Goal: Task Accomplishment & Management: Use online tool/utility

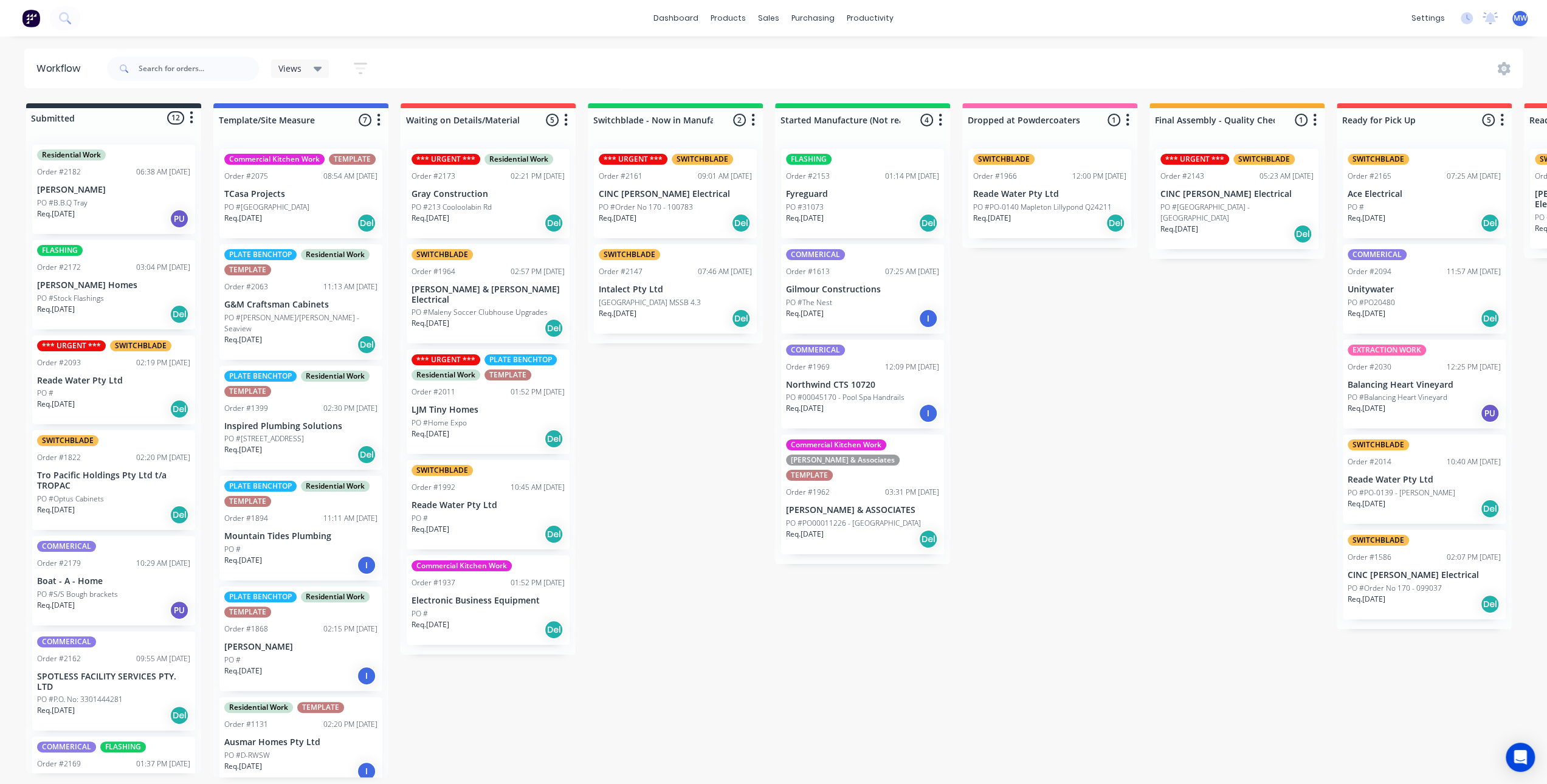
click at [645, 460] on div "Submitted 12 Status colour #273444 hex #273444 Save Cancel Summaries Total orde…" at bounding box center [1004, 440] width 2028 height 674
click at [1147, 500] on div "Submitted 12 Status colour #273444 hex #273444 Save Cancel Summaries Total orde…" at bounding box center [1004, 440] width 2028 height 674
click at [711, 490] on div "Submitted 12 Status colour #273444 hex #273444 Save Cancel Summaries Total orde…" at bounding box center [1004, 440] width 2028 height 674
click at [633, 446] on div "Submitted 12 Status colour #273444 hex #273444 Save Cancel Summaries Total orde…" at bounding box center [1004, 440] width 2028 height 674
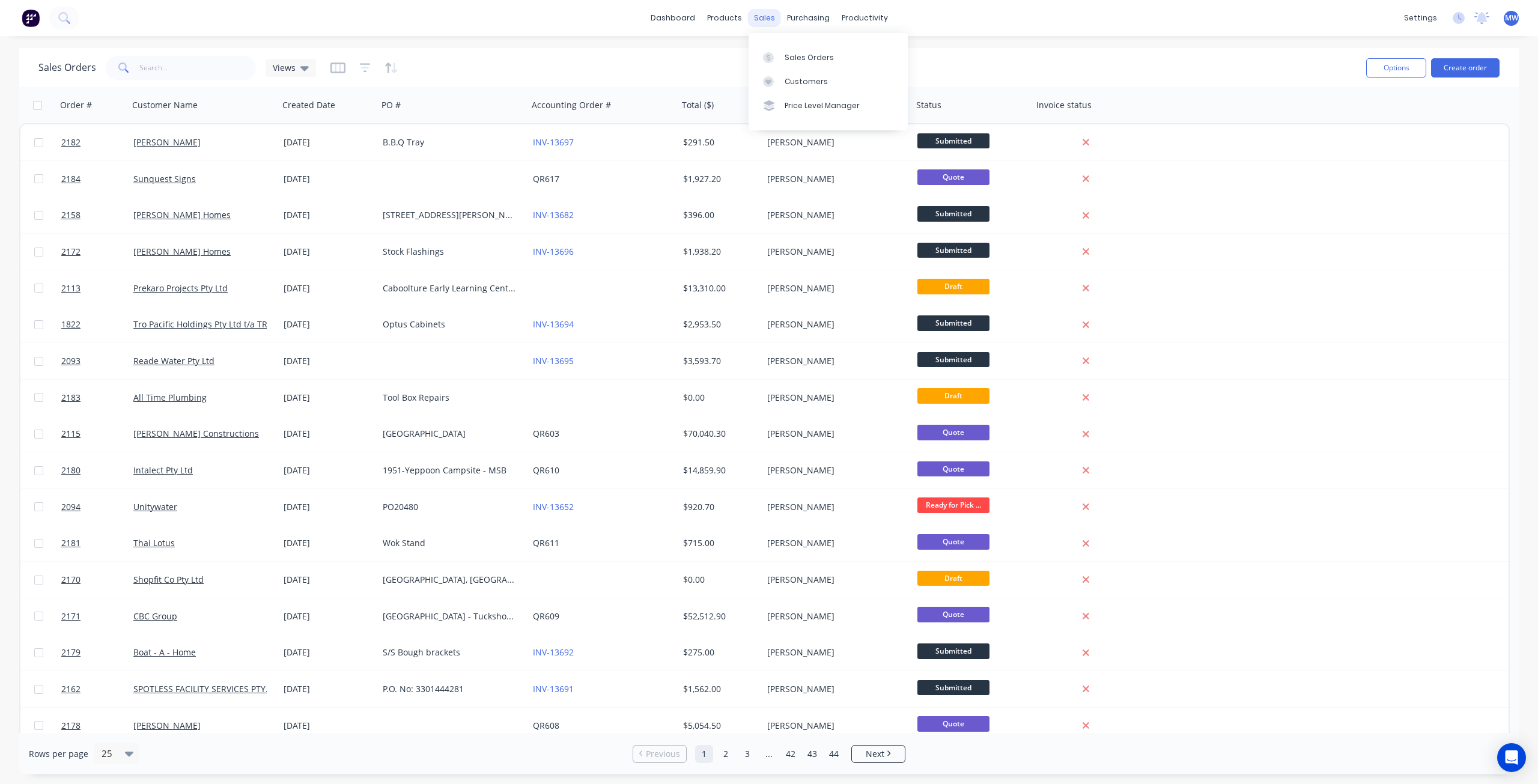
click at [766, 15] on div "sales" at bounding box center [764, 18] width 33 height 18
click at [807, 81] on div "Customers" at bounding box center [805, 81] width 43 height 11
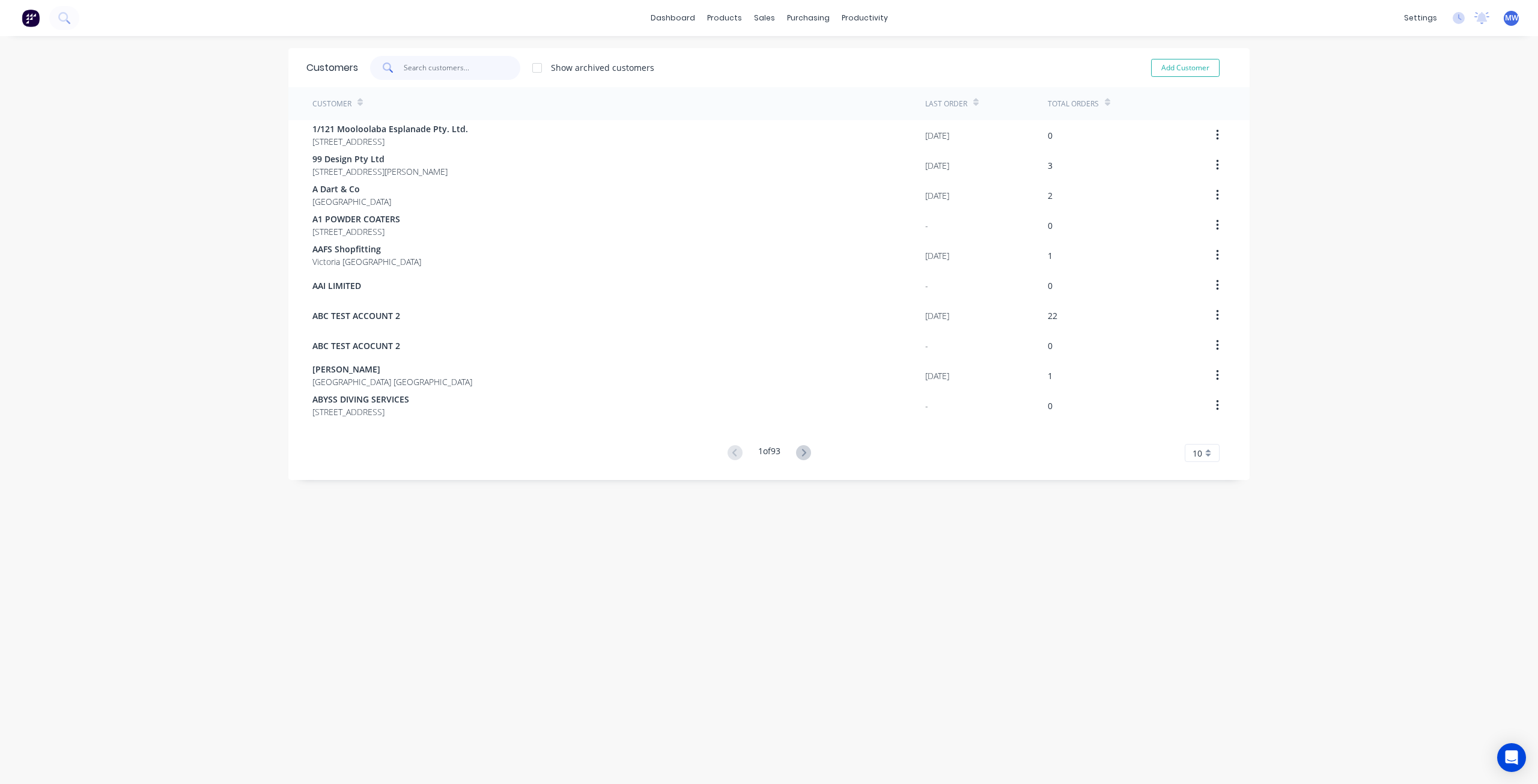
click at [426, 69] on input "text" at bounding box center [462, 68] width 117 height 24
type input "nathan"
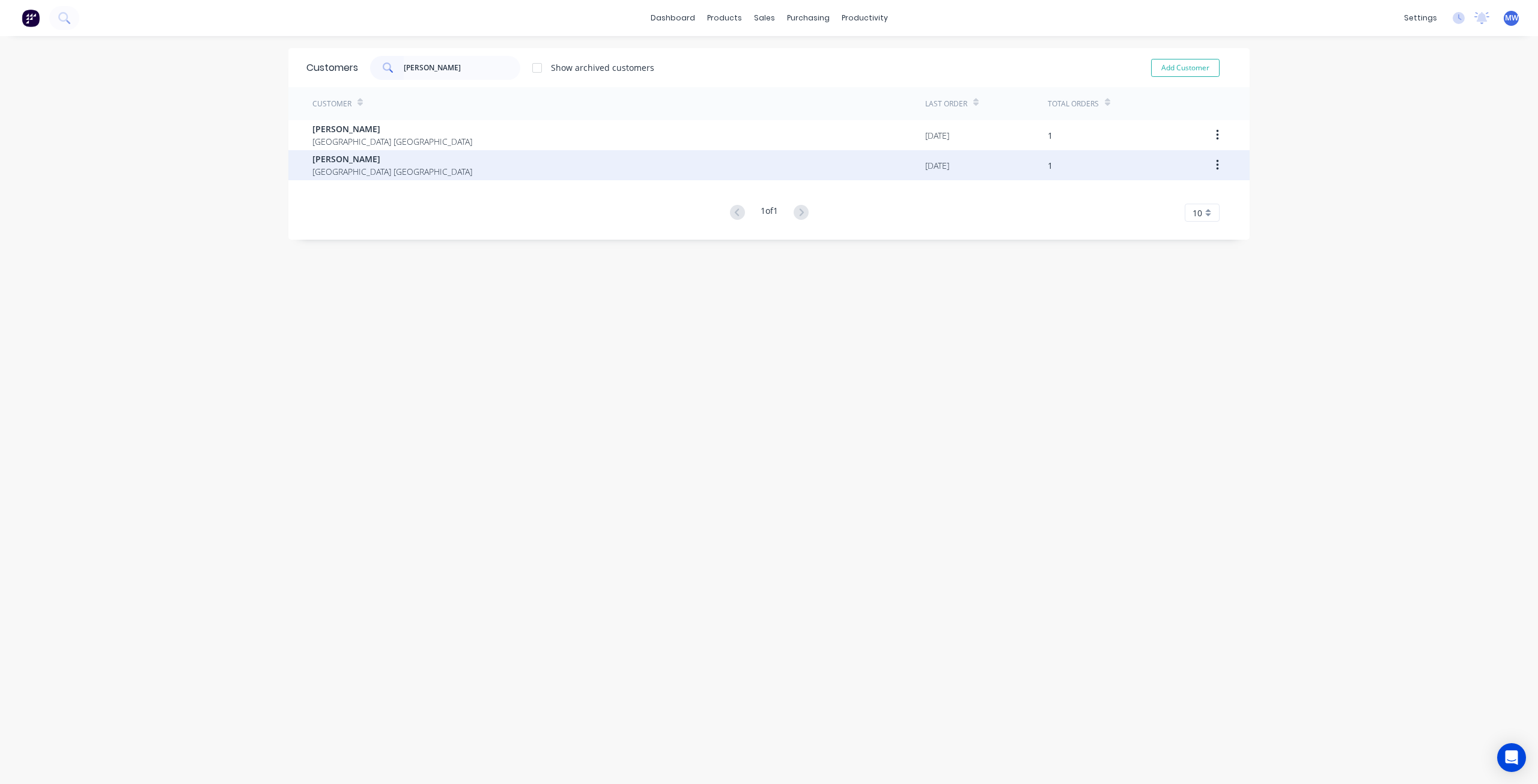
click at [441, 157] on div "Nathan Litzman Queensland Australia" at bounding box center [619, 164] width 613 height 30
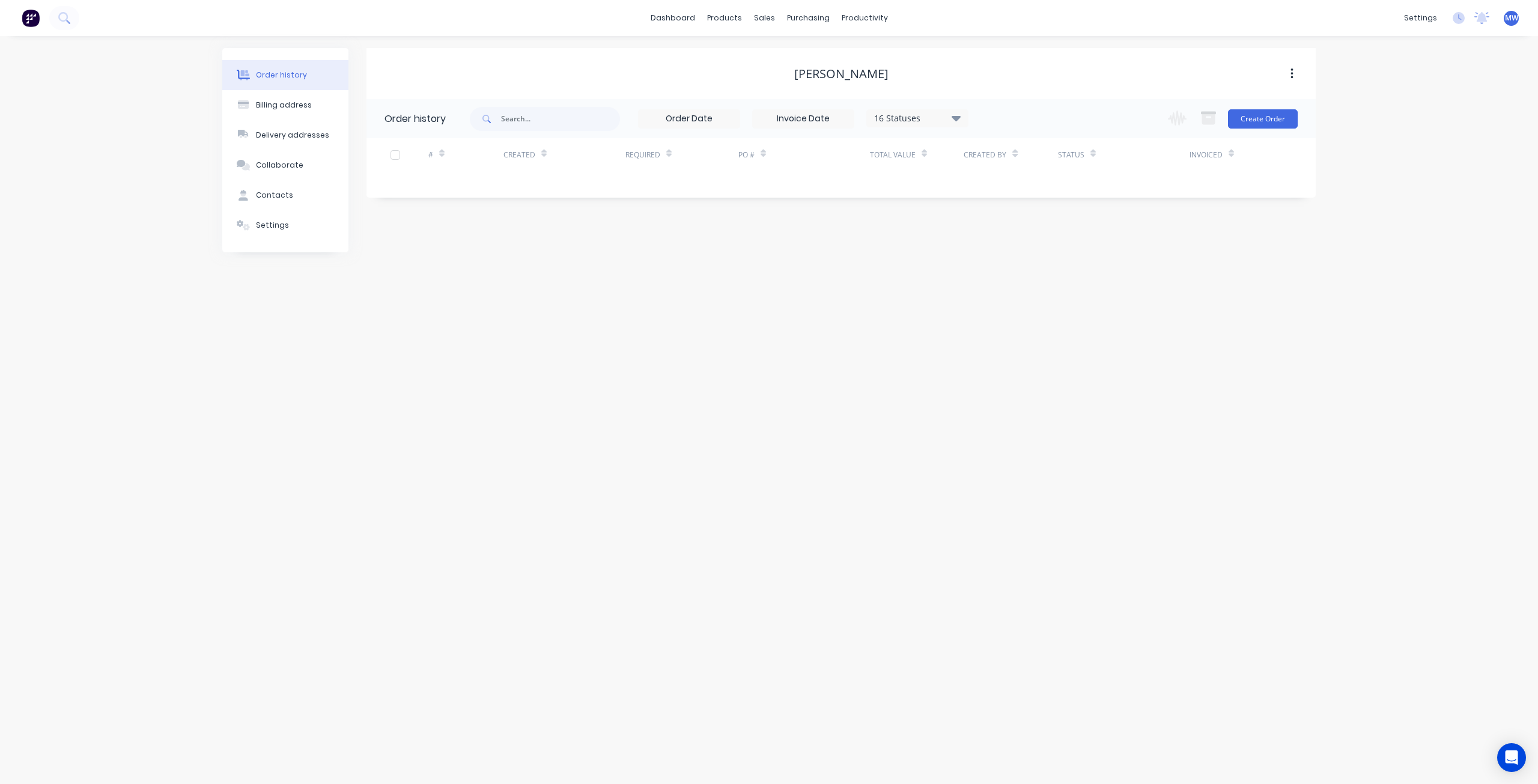
click at [1367, 171] on div "Order history Billing address Delivery addresses Collaborate Contacts Settings …" at bounding box center [769, 410] width 1538 height 748
click at [1291, 75] on icon "button" at bounding box center [1292, 74] width 3 height 14
click at [1335, 115] on div "Order history Billing address Delivery addresses Collaborate Contacts Settings …" at bounding box center [769, 410] width 1538 height 748
drag, startPoint x: 612, startPoint y: 307, endPoint x: 597, endPoint y: 314, distance: 16.6
click at [611, 308] on div "Order history Billing address Delivery addresses Collaborate Contacts Settings …" at bounding box center [769, 410] width 1538 height 748
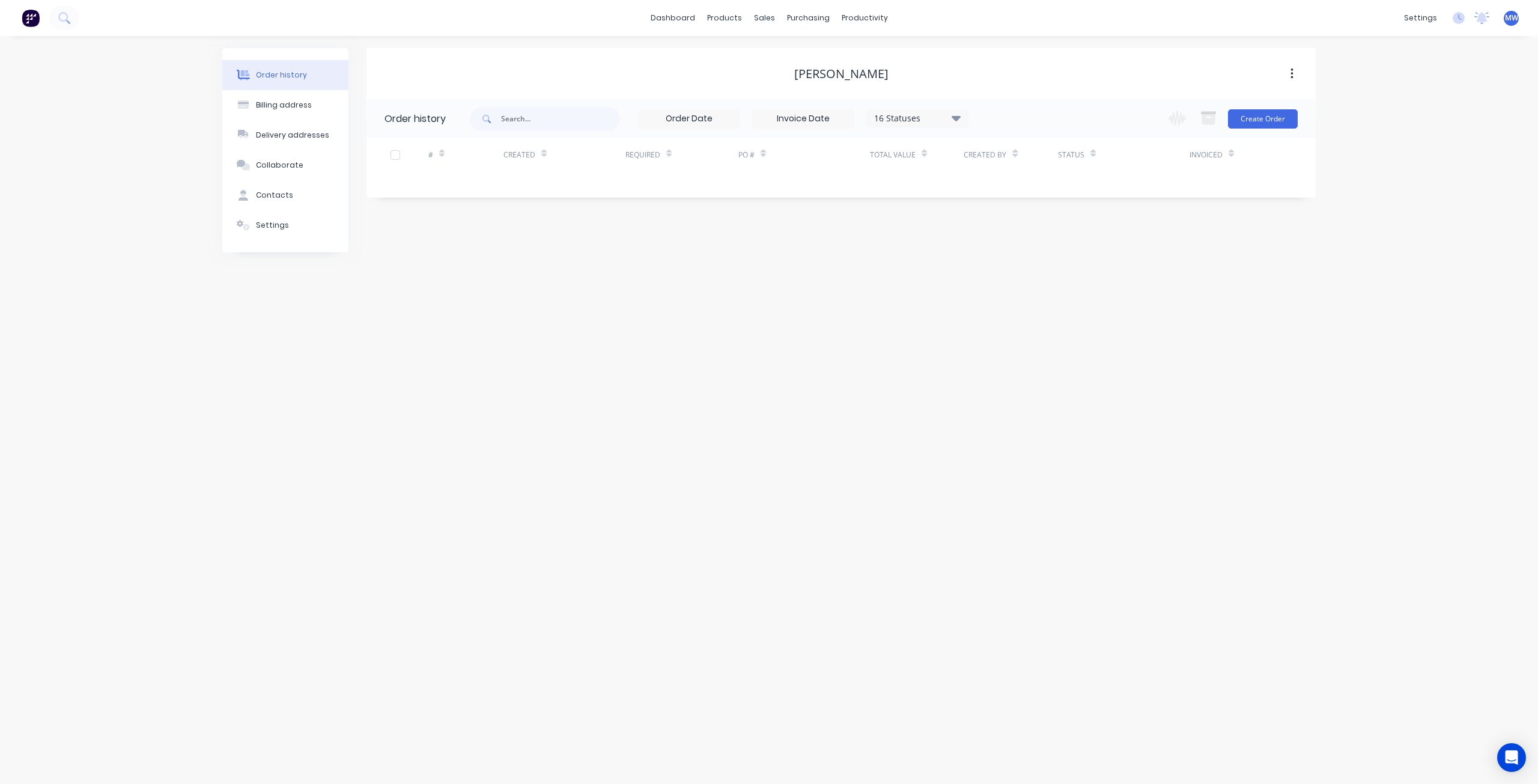
drag, startPoint x: 698, startPoint y: 299, endPoint x: 724, endPoint y: 232, distance: 71.9
click at [697, 296] on div "Order history Billing address Delivery addresses Collaborate Contacts Settings …" at bounding box center [769, 410] width 1538 height 748
drag, startPoint x: 525, startPoint y: 369, endPoint x: 516, endPoint y: 373, distance: 9.8
click at [525, 370] on div "Order history Billing address Delivery addresses Collaborate Contacts Settings …" at bounding box center [769, 410] width 1538 height 748
click at [263, 224] on div "Settings" at bounding box center [272, 225] width 33 height 11
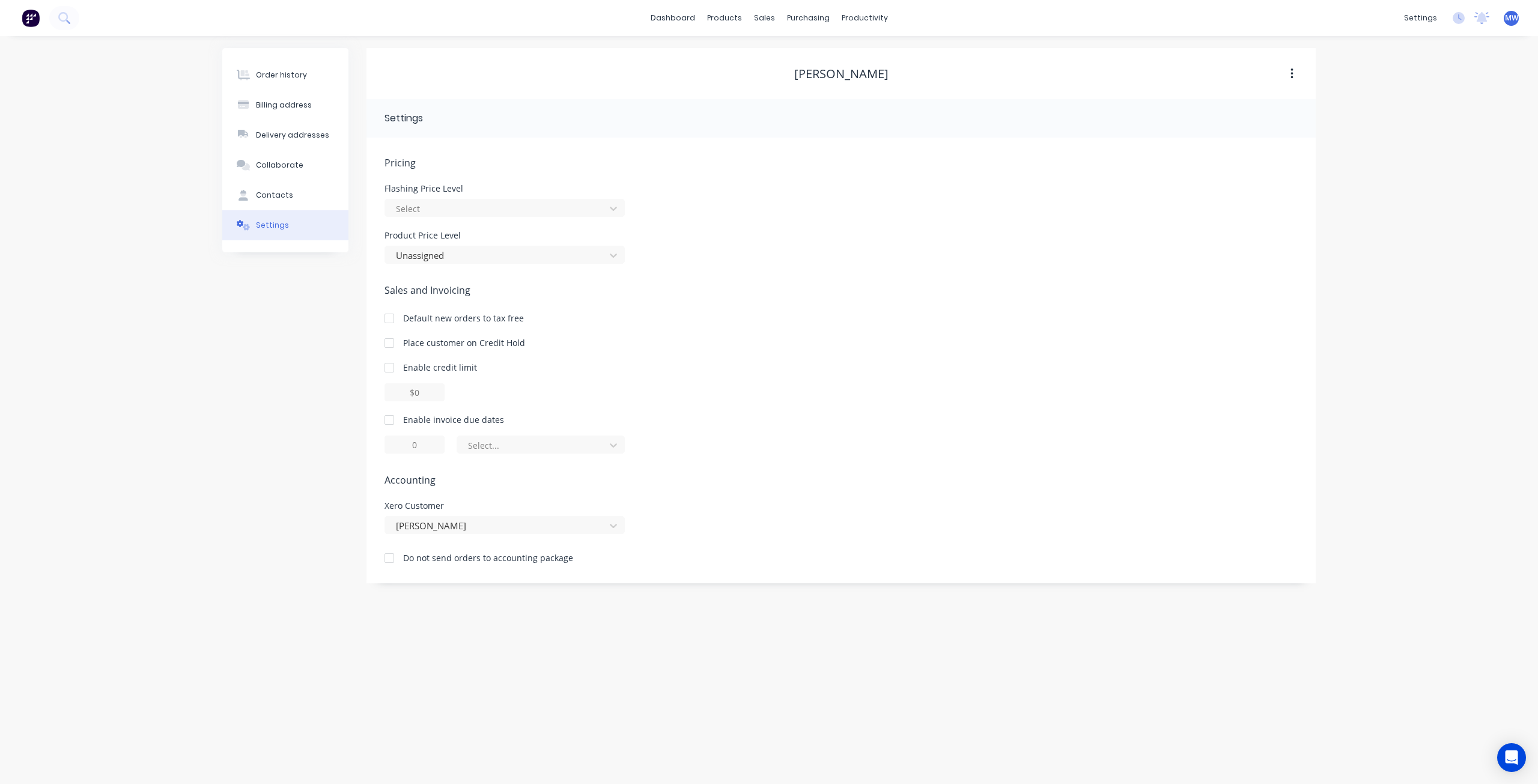
click at [212, 370] on div "Order history Billing address Delivery addresses Collaborate Contacts Settings …" at bounding box center [769, 410] width 1538 height 748
click at [273, 340] on div "Order history Billing address Delivery addresses Collaborate Contacts Settings" at bounding box center [285, 316] width 126 height 535
click at [170, 299] on div "Order history Billing address Delivery addresses Collaborate Contacts Settings …" at bounding box center [769, 410] width 1538 height 748
click at [1458, 139] on div "Order history Billing address Delivery addresses Collaborate Contacts Settings …" at bounding box center [769, 410] width 1538 height 748
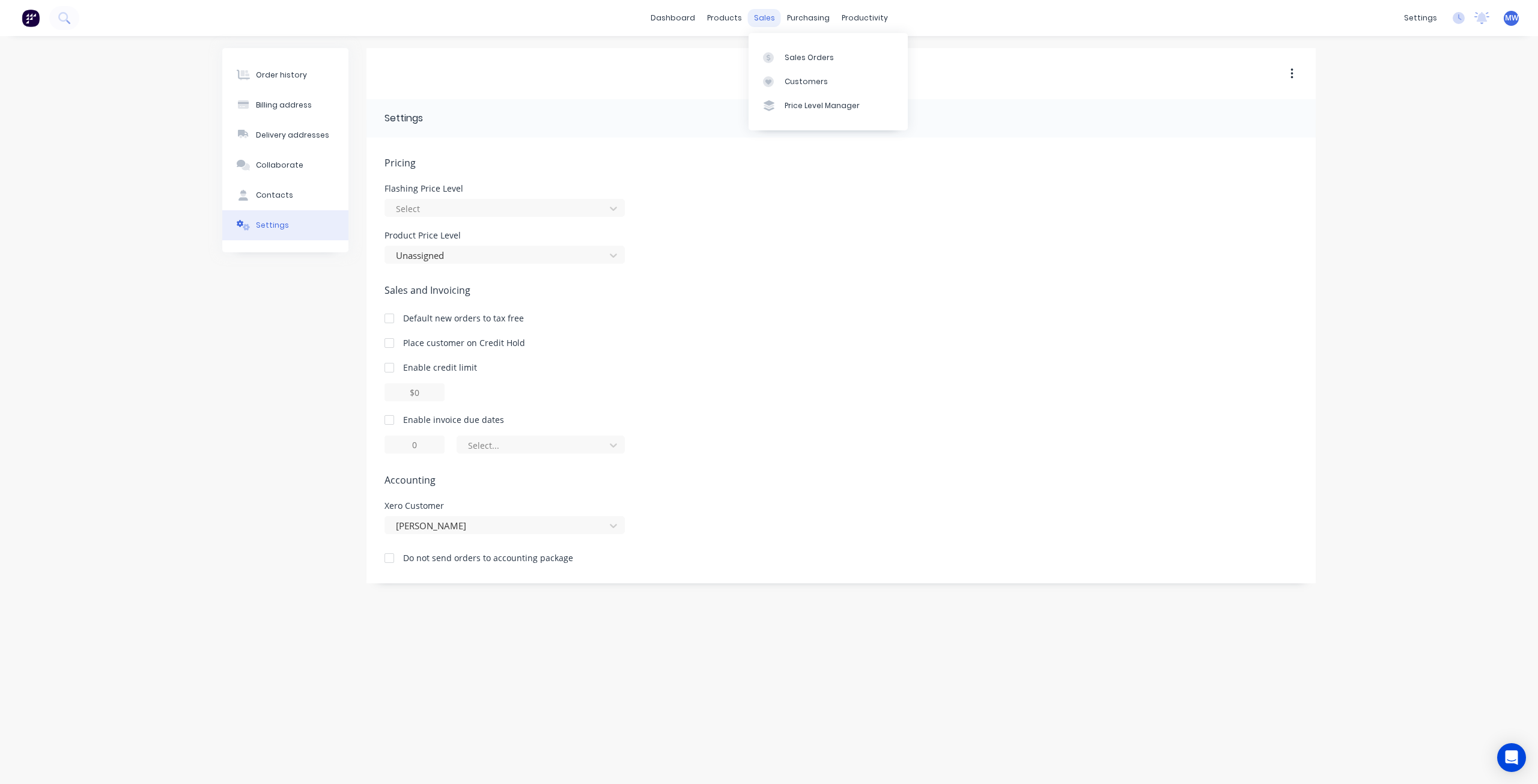
click at [768, 21] on div "sales" at bounding box center [764, 18] width 33 height 18
click at [827, 76] on link "Customers" at bounding box center [828, 81] width 159 height 24
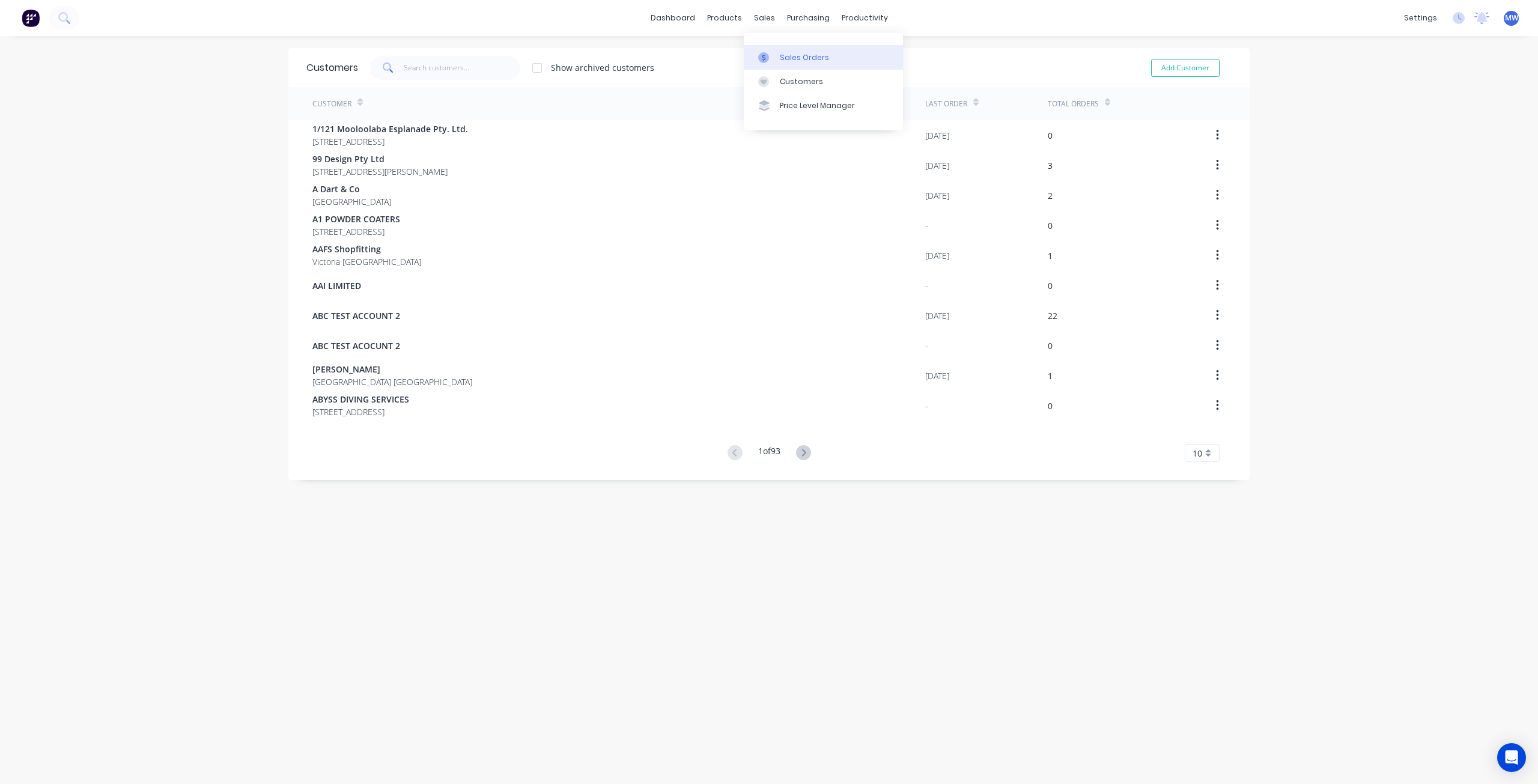
click at [797, 52] on div "Sales Orders" at bounding box center [805, 58] width 49 height 11
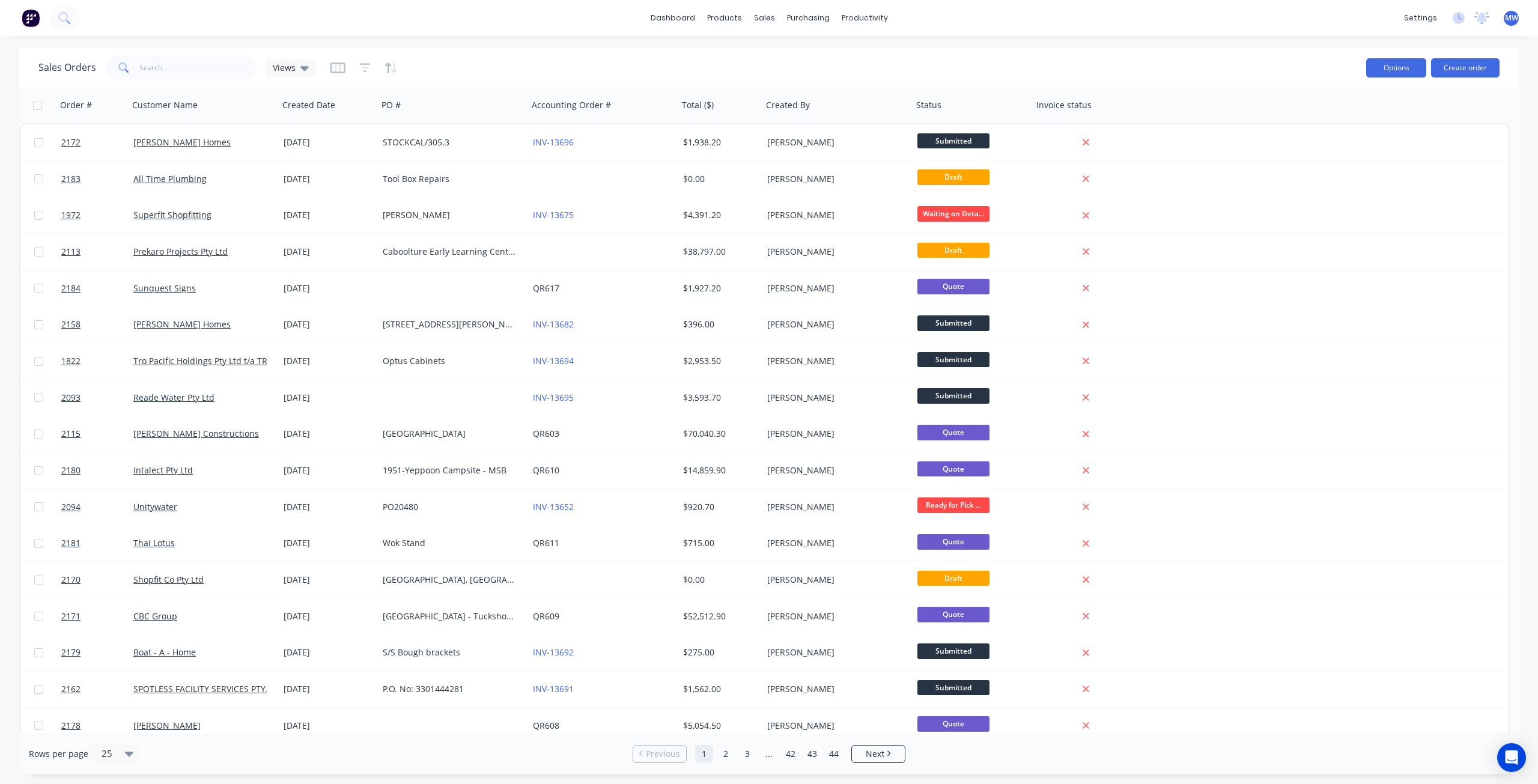
click at [1394, 64] on button "Options" at bounding box center [1396, 68] width 60 height 19
drag, startPoint x: 1174, startPoint y: 63, endPoint x: 1124, endPoint y: 67, distance: 50.2
click at [1174, 63] on div "Sales Orders Views" at bounding box center [697, 67] width 1318 height 30
click at [336, 69] on icon "button" at bounding box center [338, 68] width 15 height 12
click at [463, 70] on div "Sales Orders Views" at bounding box center [697, 67] width 1318 height 30
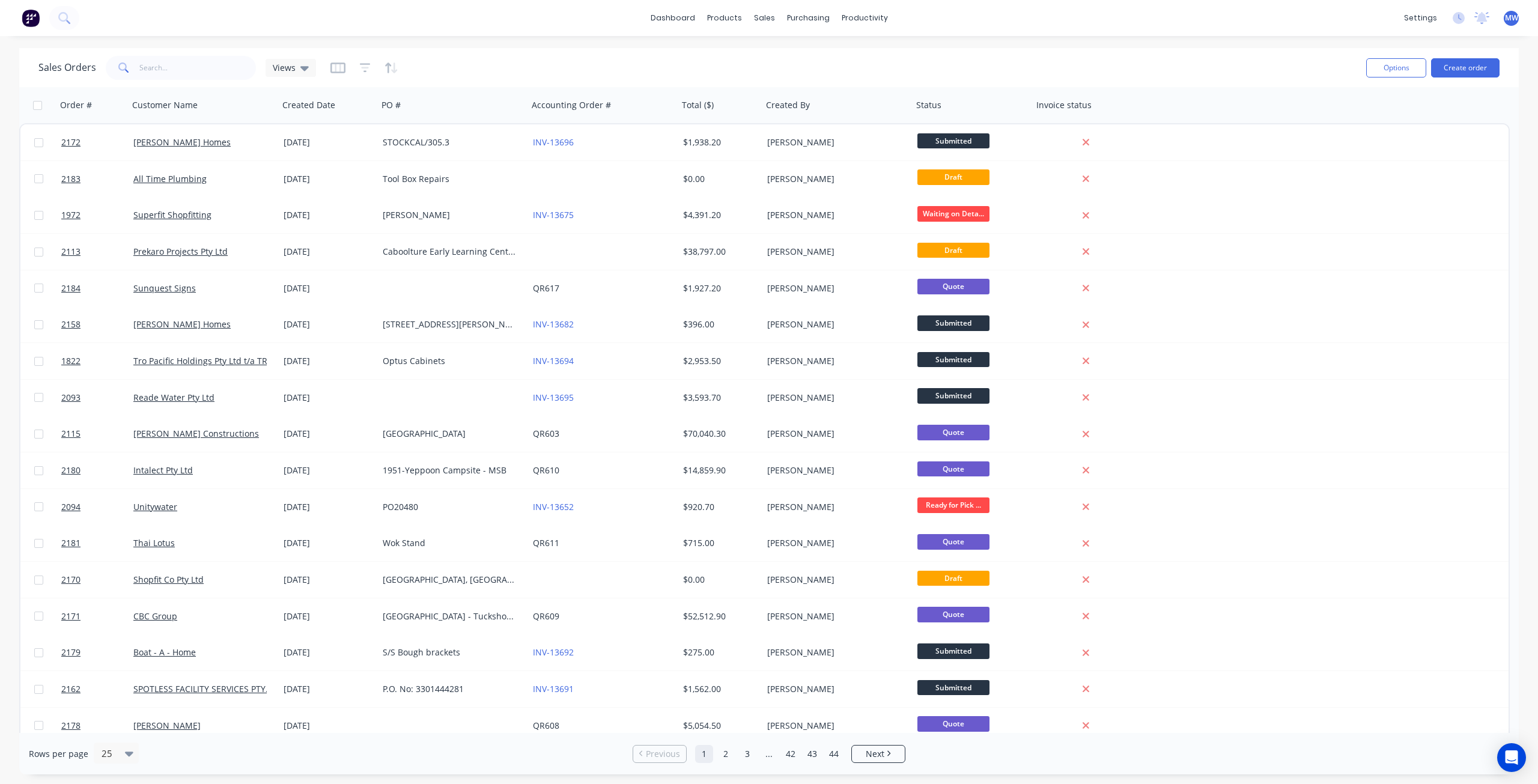
click at [468, 57] on div "Sales Orders Views" at bounding box center [697, 67] width 1318 height 30
click at [1400, 68] on button "Options" at bounding box center [1396, 68] width 60 height 19
click at [1191, 65] on div "Sales Orders Views" at bounding box center [697, 67] width 1318 height 30
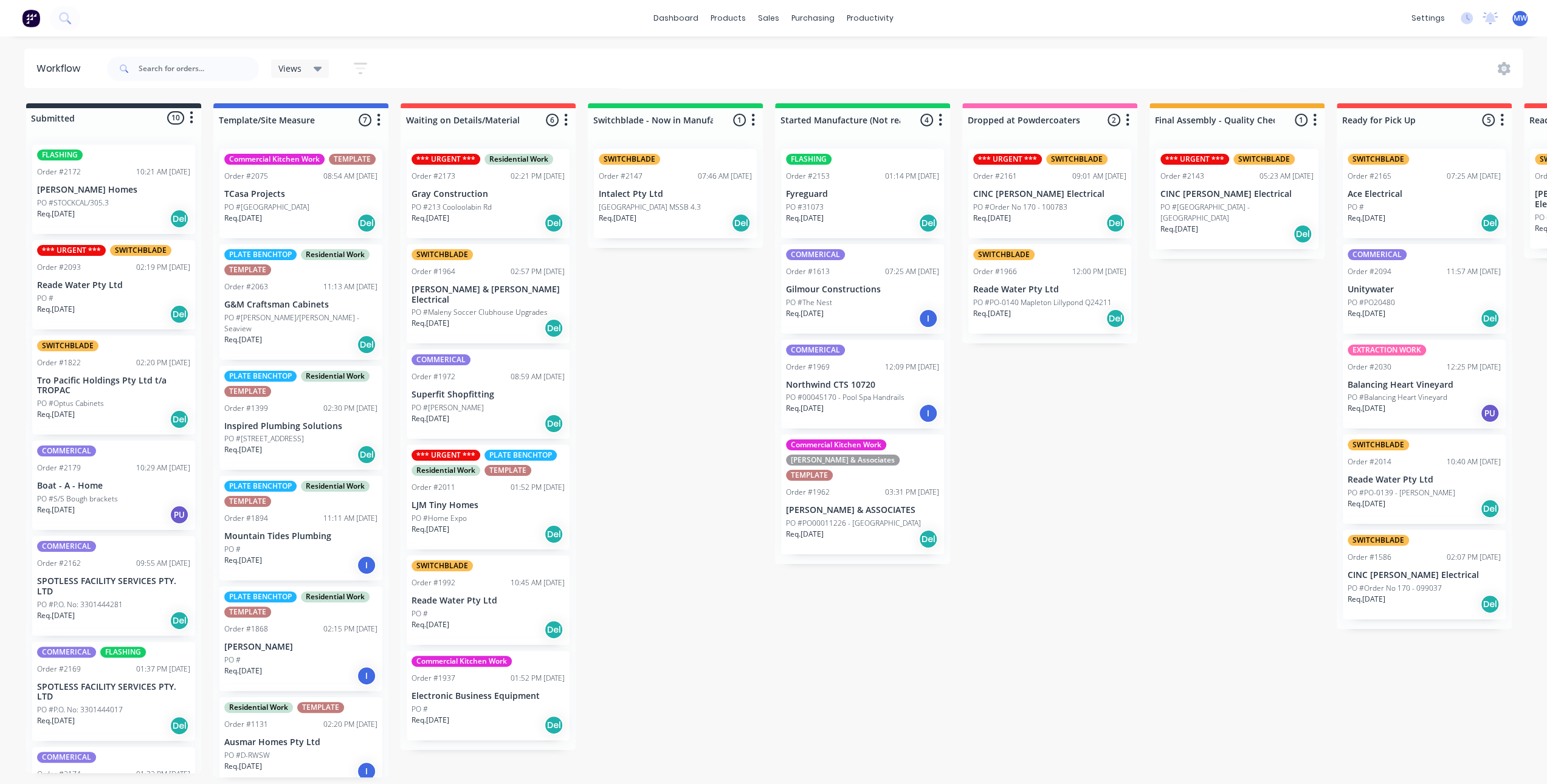
click at [625, 423] on div "Submitted 10 Status colour #273444 hex #273444 Save Cancel Summaries Total orde…" at bounding box center [1004, 440] width 2028 height 674
click at [81, 198] on p "PO #STOCKCAL/305.3" at bounding box center [73, 203] width 72 height 11
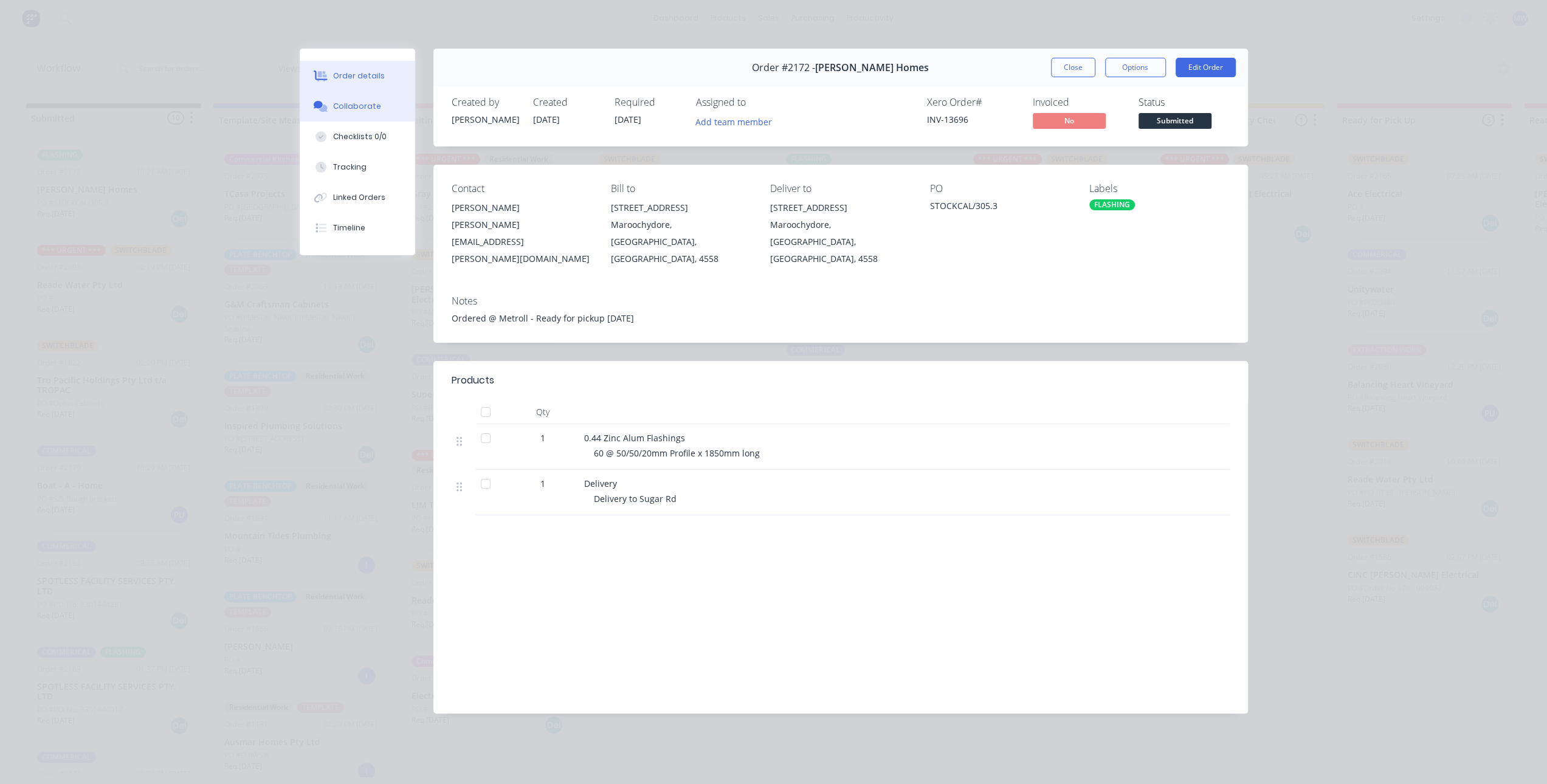
click at [358, 104] on div "Collaborate" at bounding box center [357, 106] width 48 height 11
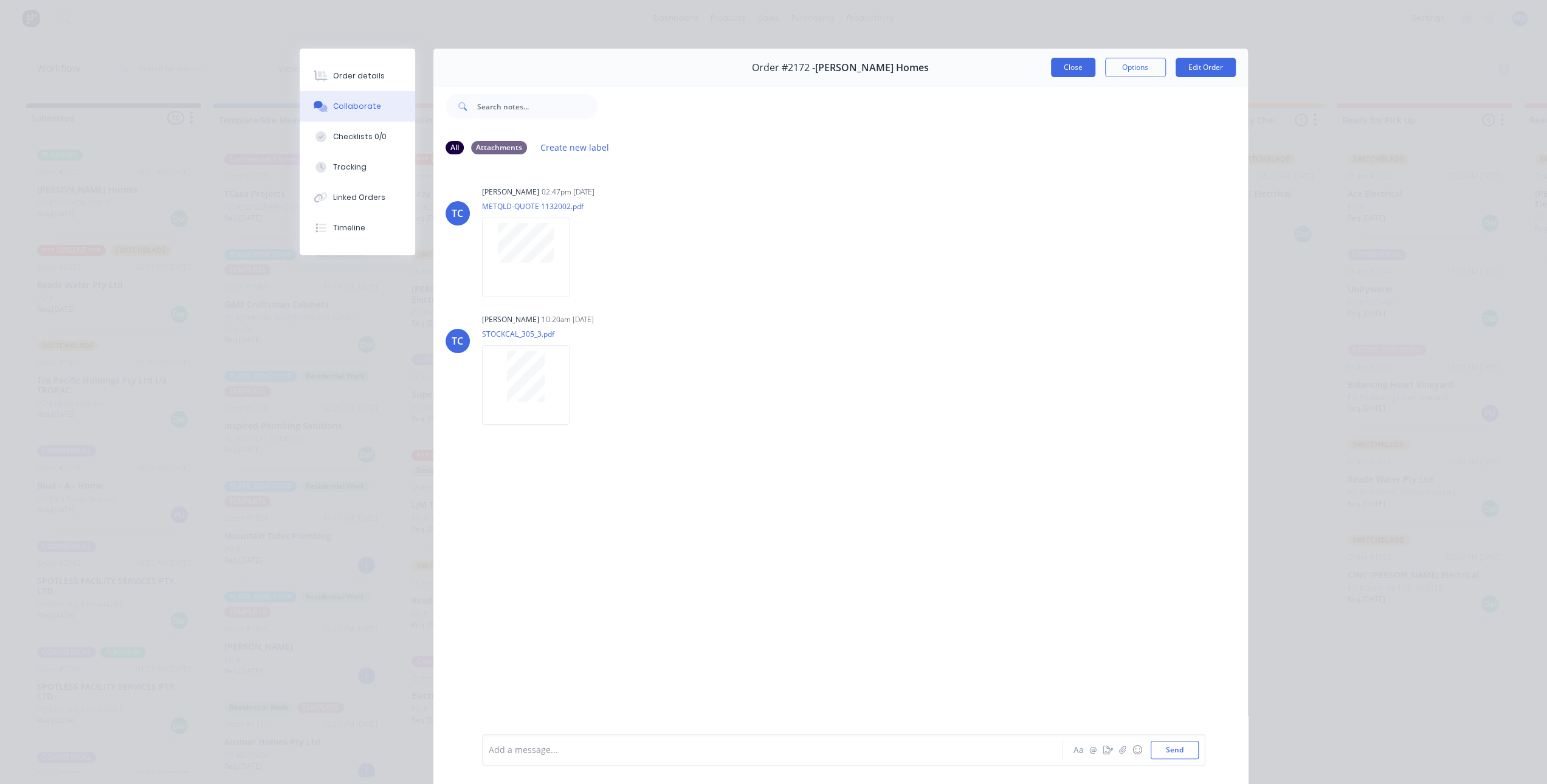
click at [1068, 69] on button "Close" at bounding box center [1073, 67] width 45 height 20
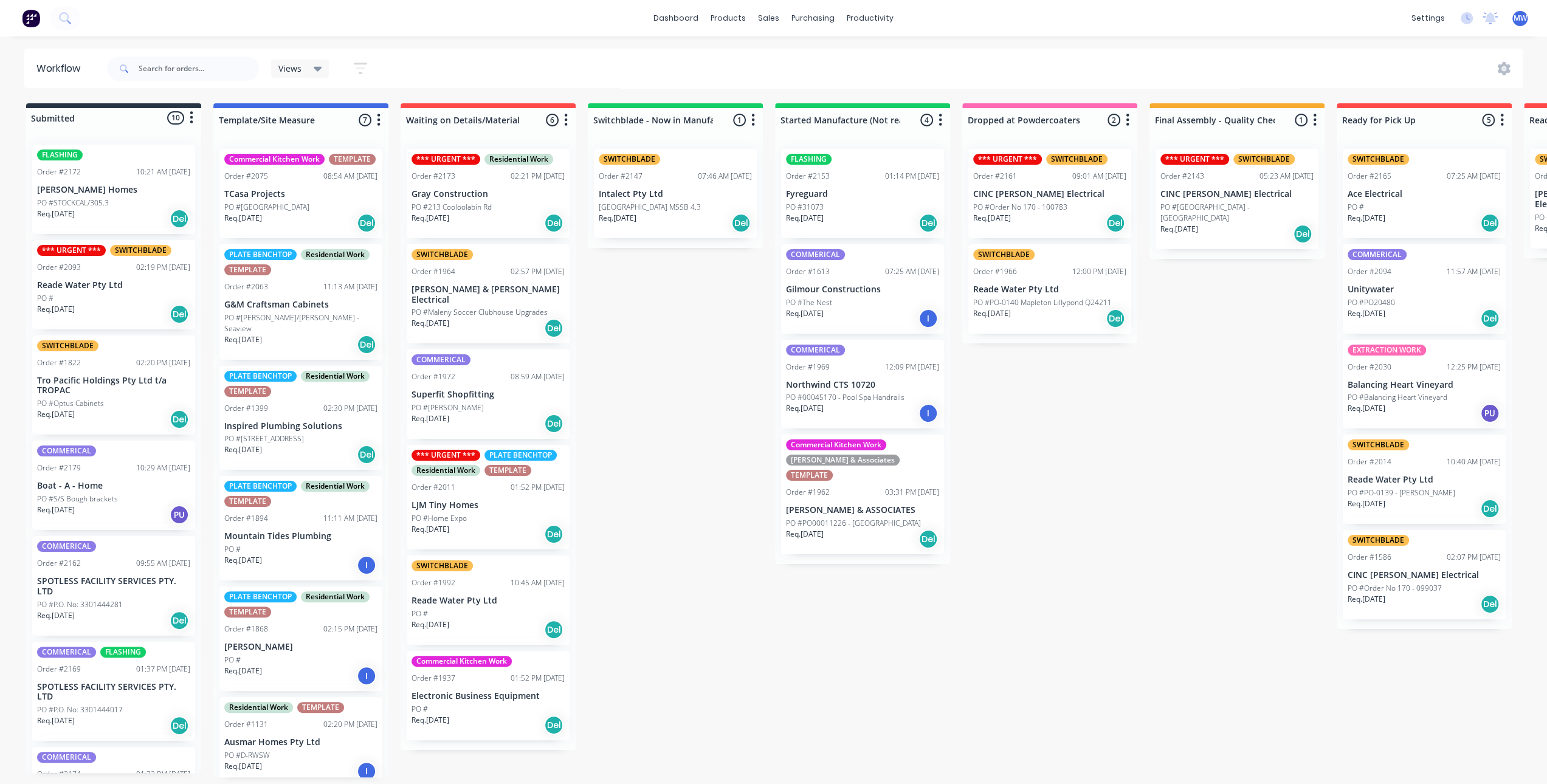
click at [705, 342] on div "Submitted 10 Status colour #273444 hex #273444 Save Cancel Summaries Total orde…" at bounding box center [1004, 440] width 2028 height 674
click at [648, 435] on div "Submitted 10 Status colour #273444 hex #273444 Save Cancel Summaries Total orde…" at bounding box center [1004, 440] width 2028 height 674
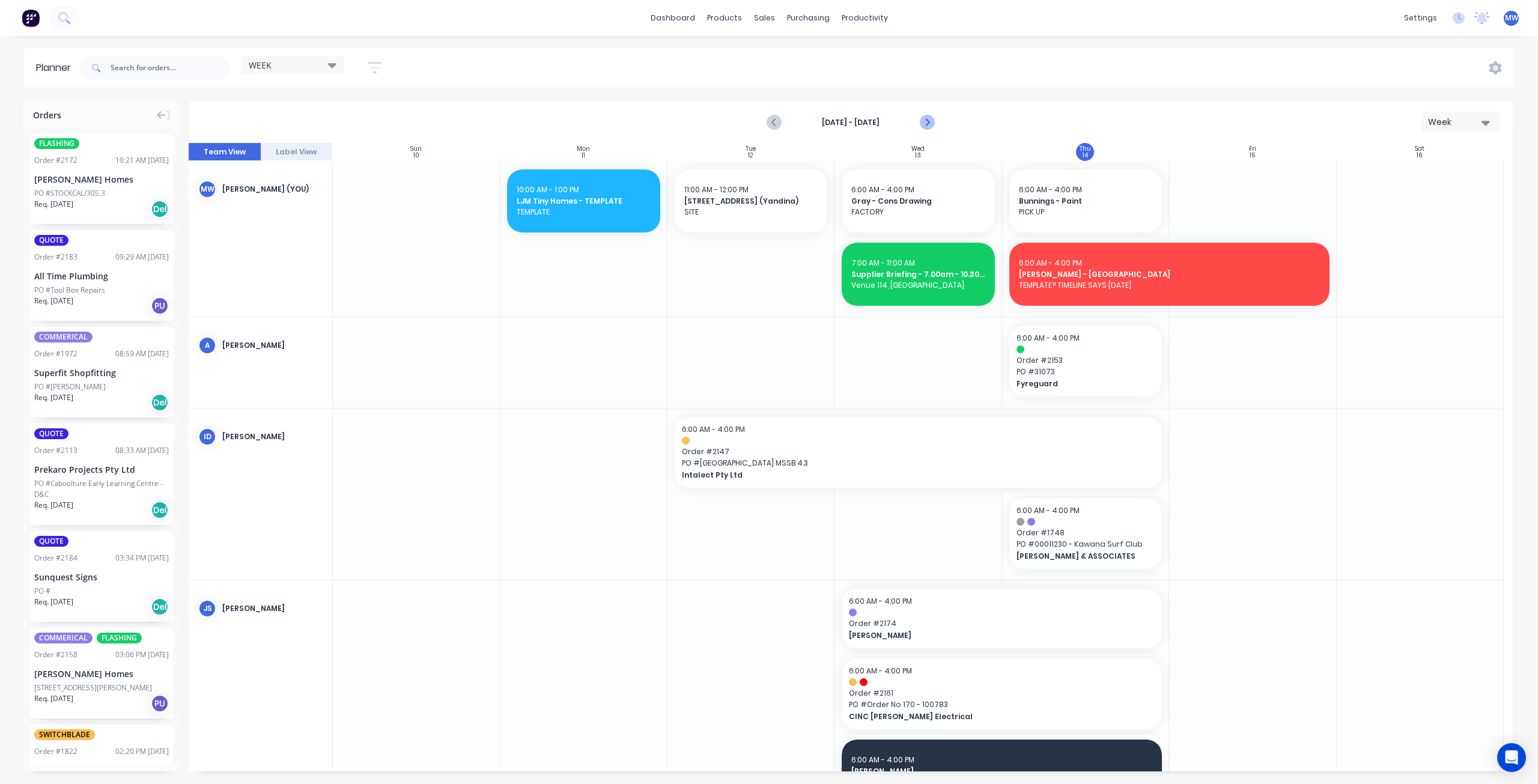
click at [927, 119] on icon "Next page" at bounding box center [927, 122] width 14 height 14
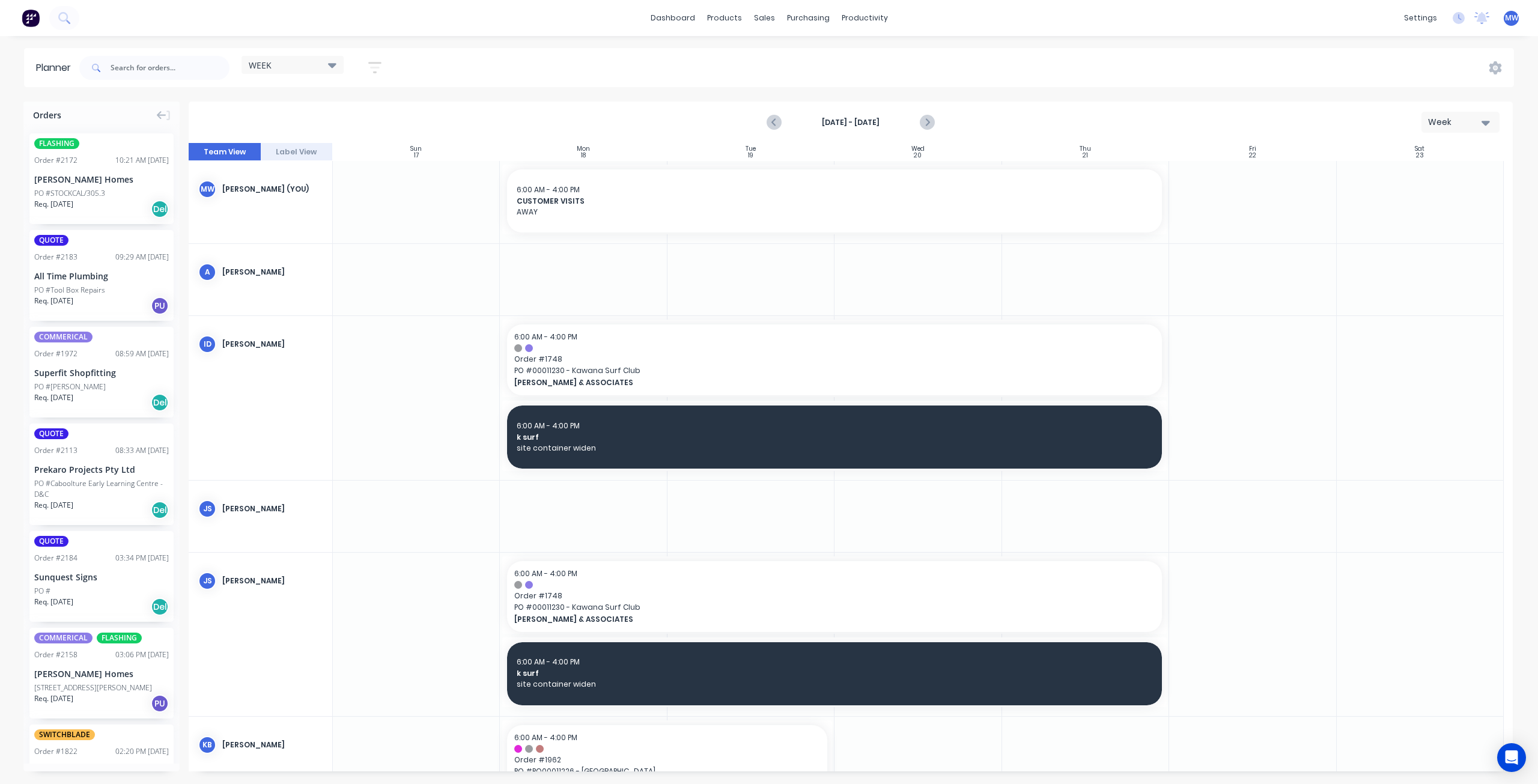
scroll to position [60, 0]
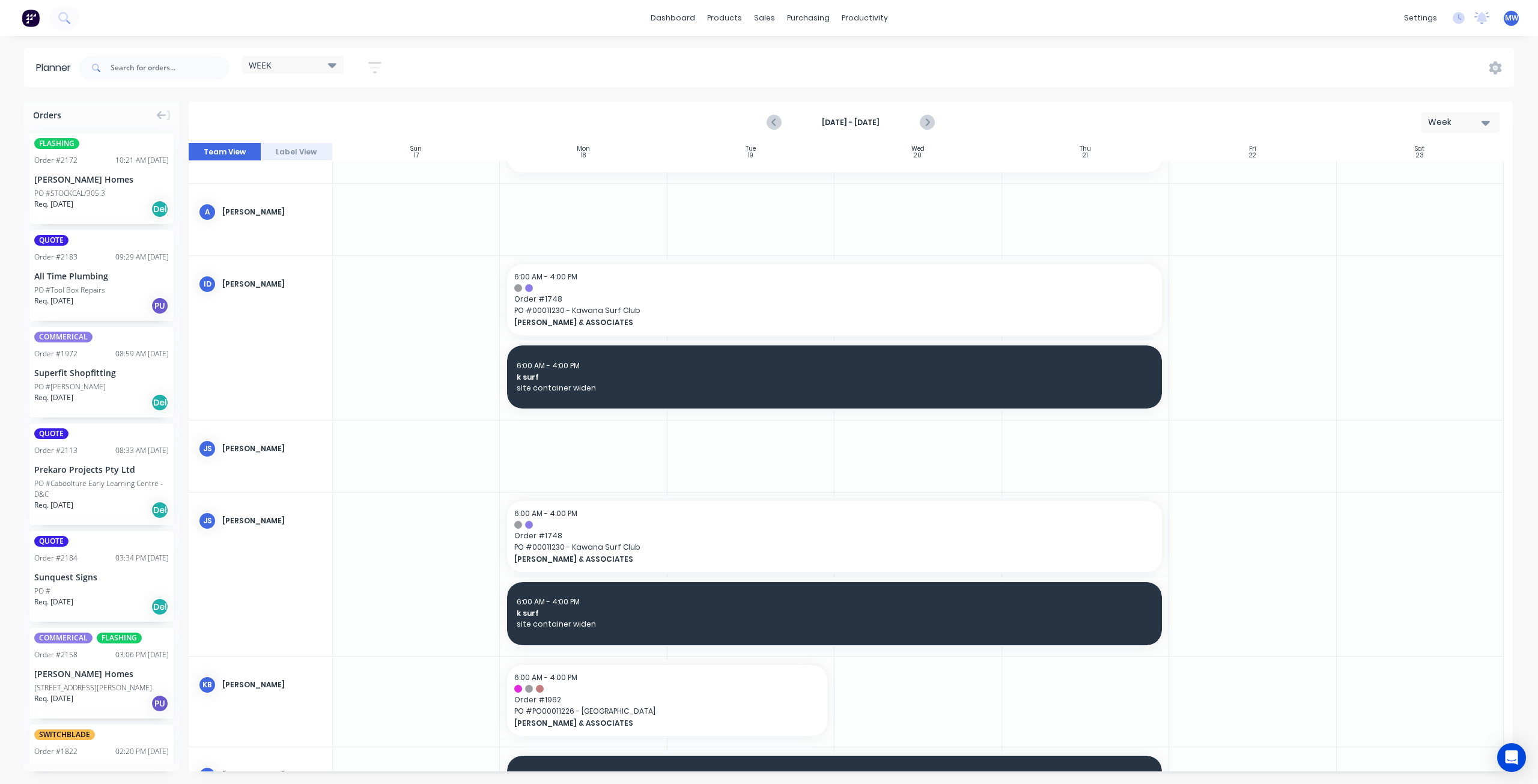
click at [605, 440] on div at bounding box center [583, 456] width 167 height 71
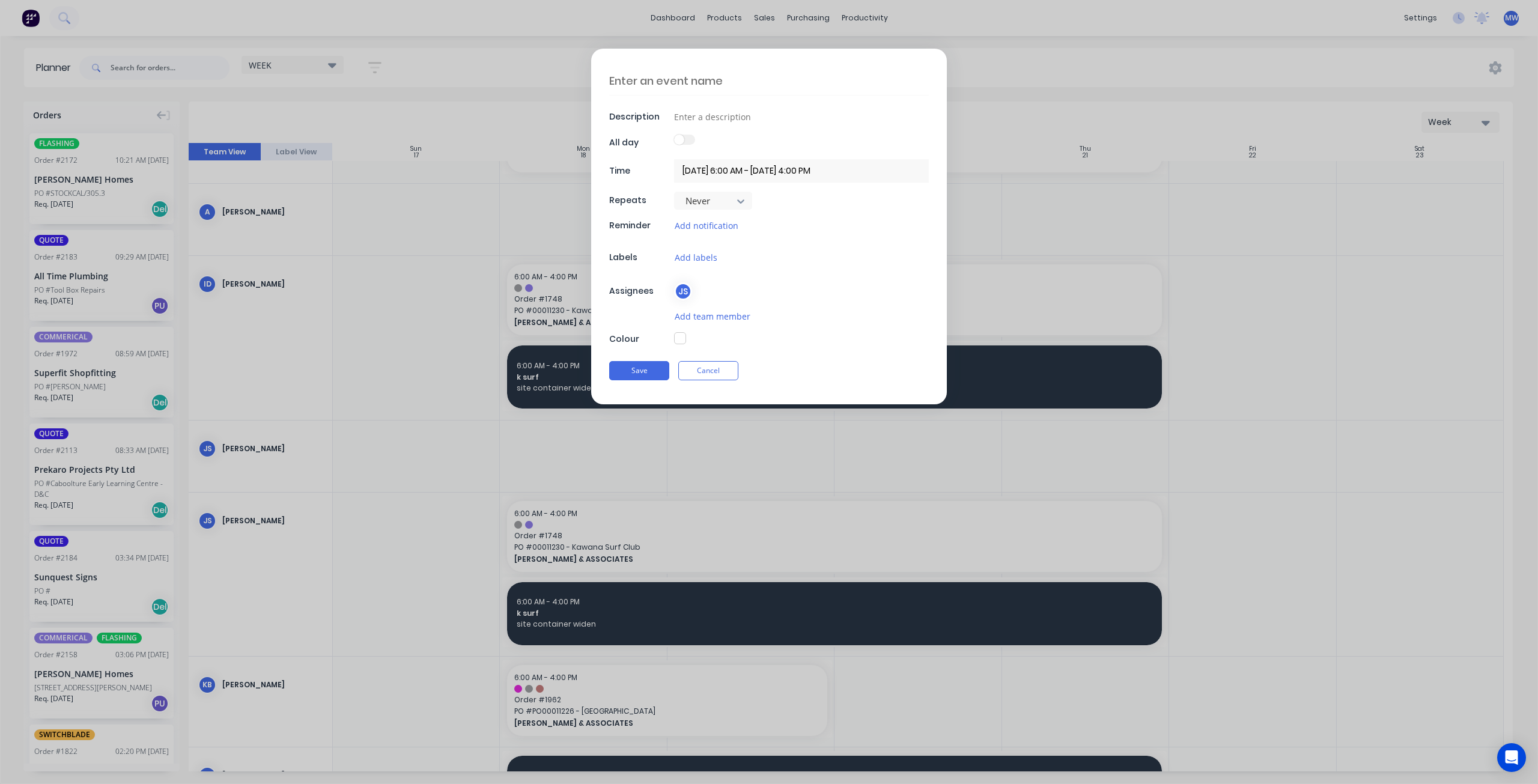
click at [687, 90] on textarea at bounding box center [768, 80] width 319 height 28
type textarea "M"
type textarea "x"
type textarea "ME"
type textarea "x"
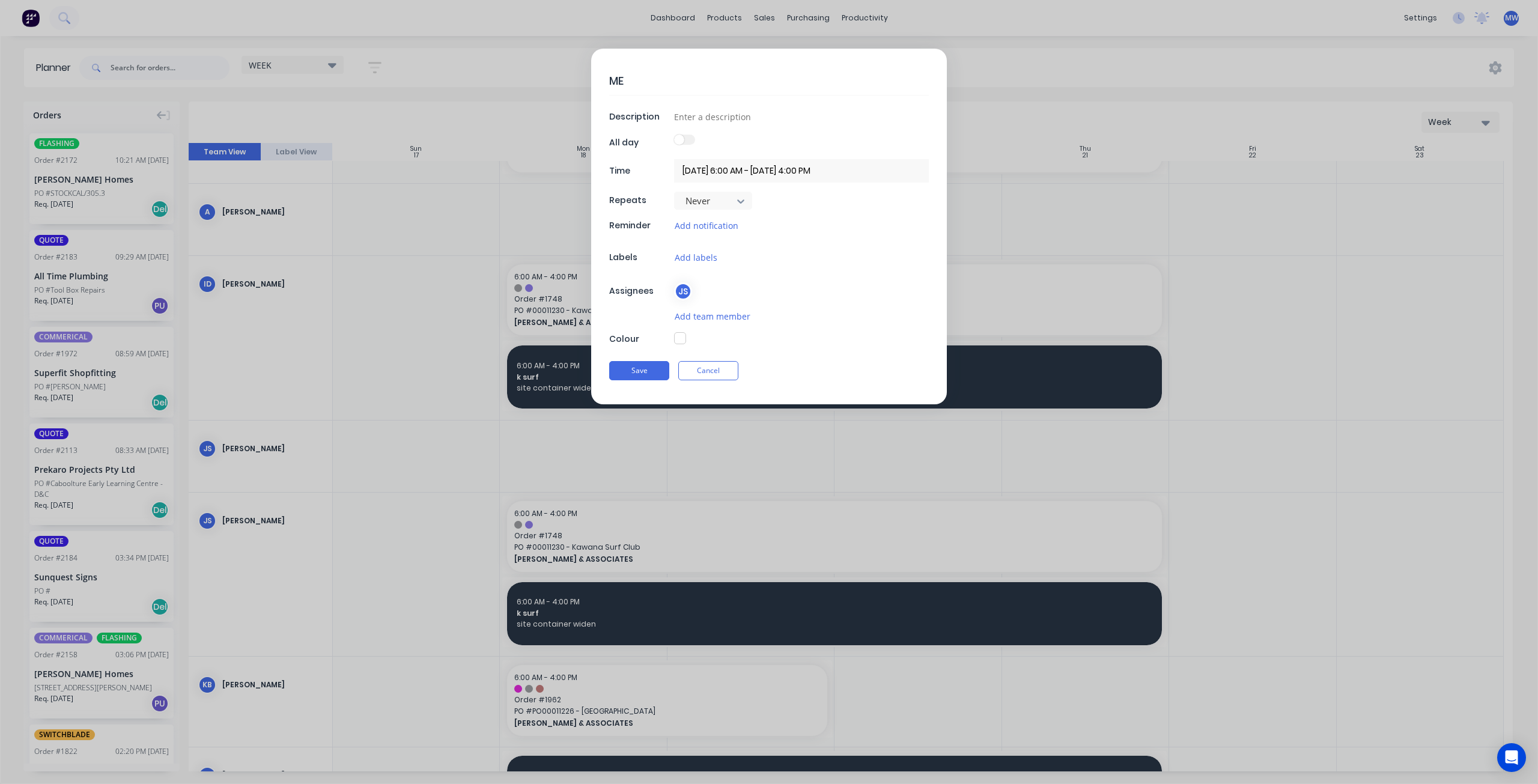
type textarea "MET"
type textarea "x"
type textarea "METR"
type textarea "x"
type textarea "METRO"
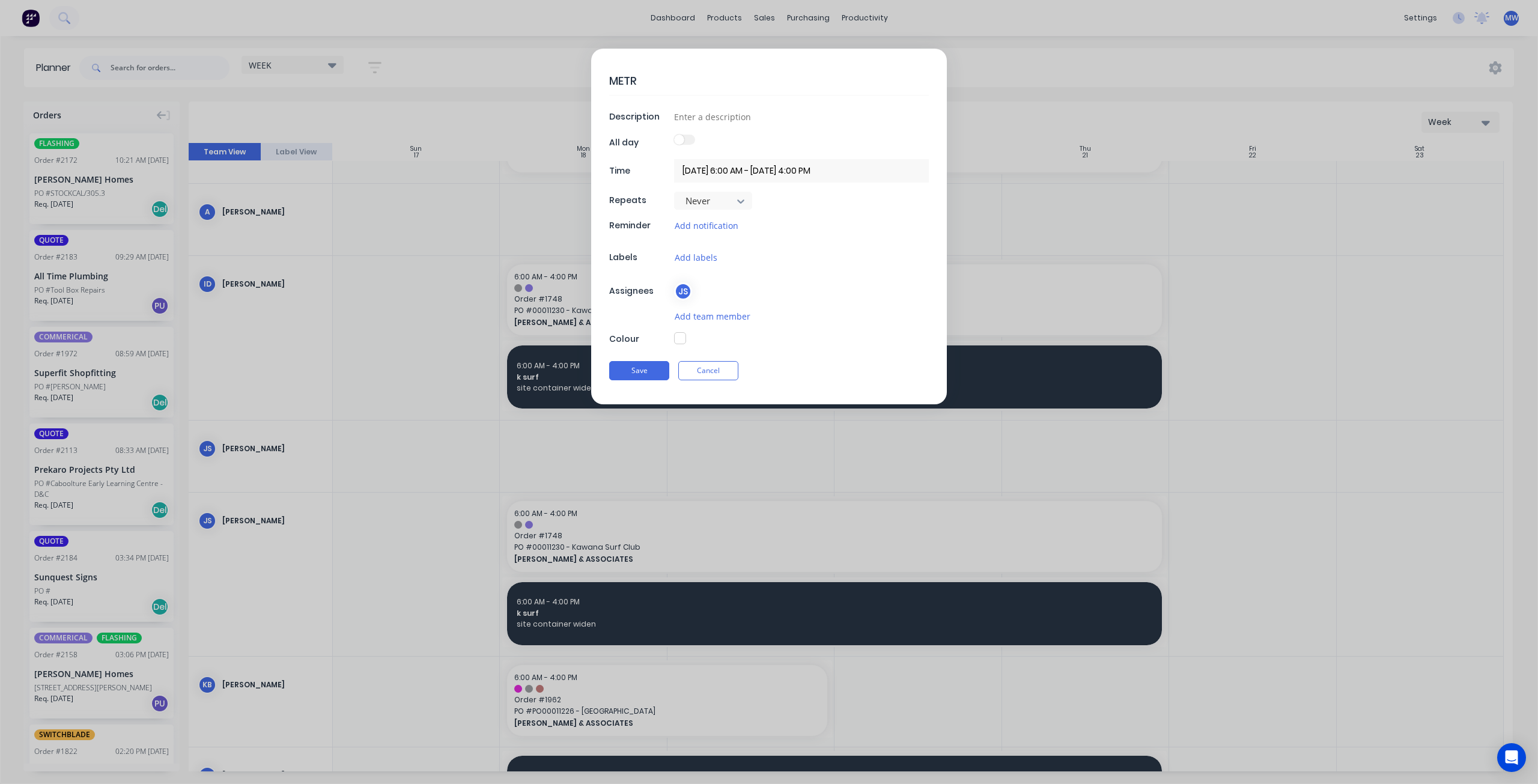
type textarea "x"
type textarea "METROL"
type textarea "x"
type textarea "METROLL"
type textarea "x"
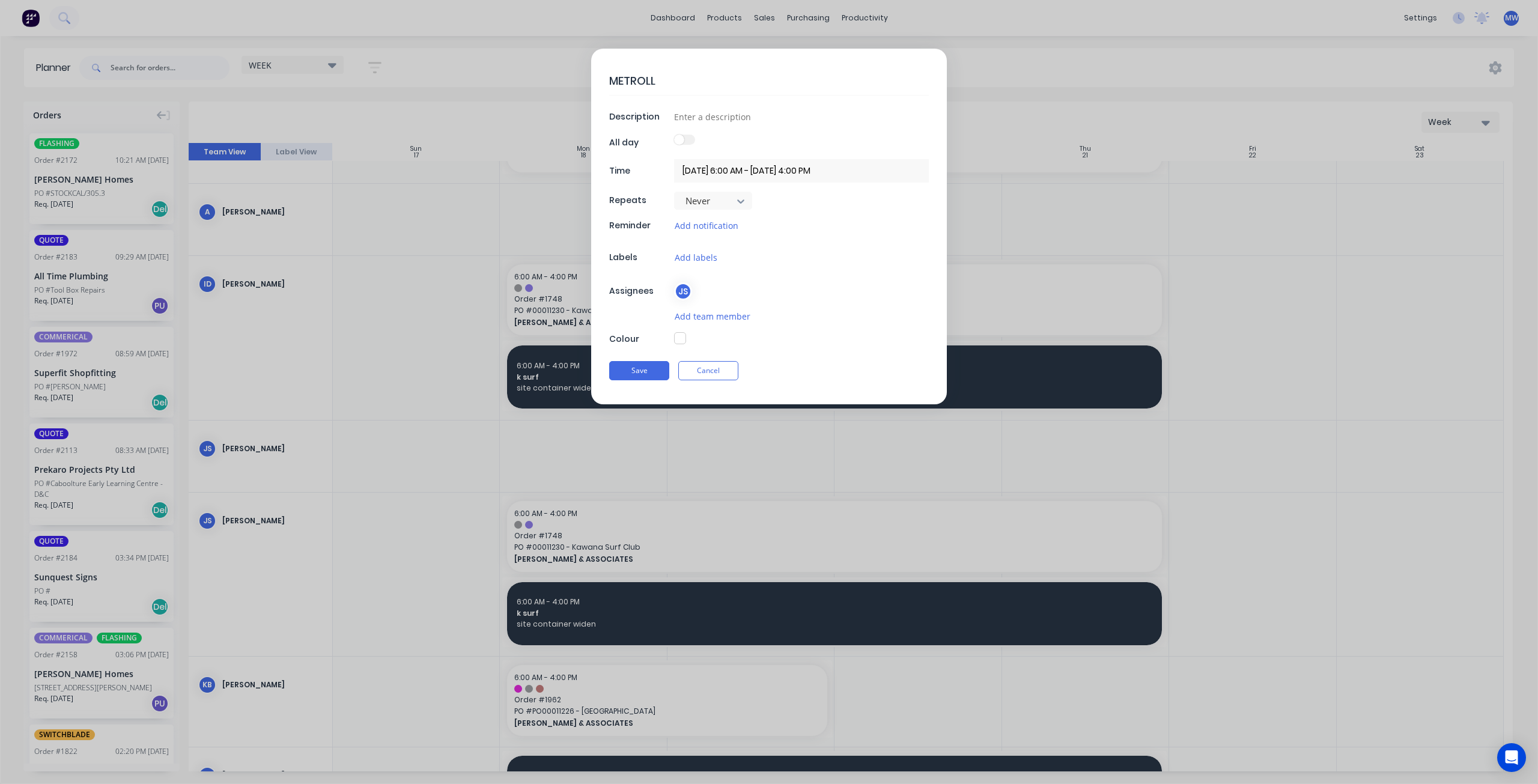
type textarea "METROLL"
type textarea "x"
type textarea "METROLL -"
type textarea "x"
type textarea "METROLL -"
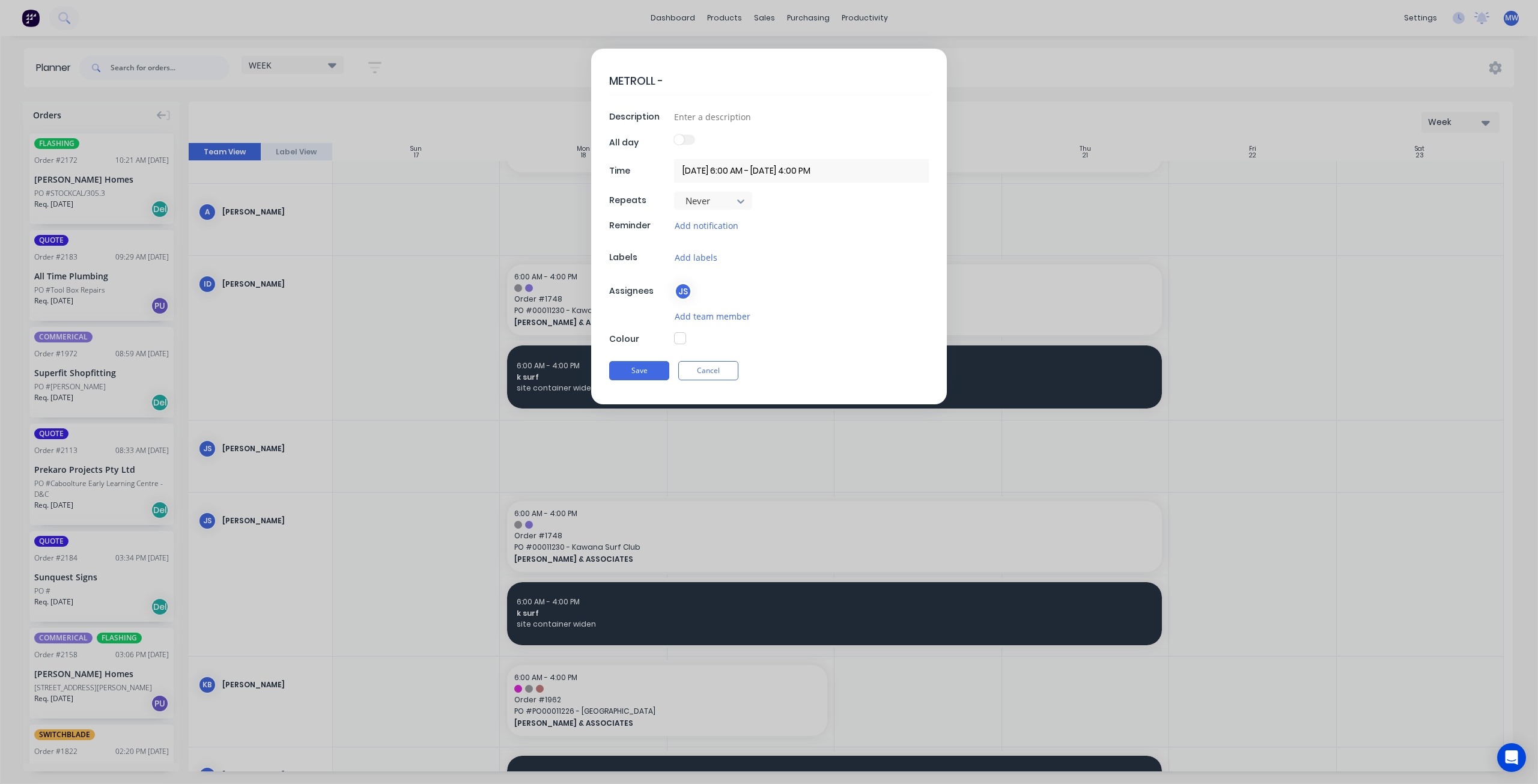
type textarea "x"
type textarea "METROLL - P"
type textarea "x"
type textarea "METROLL - PI"
type textarea "x"
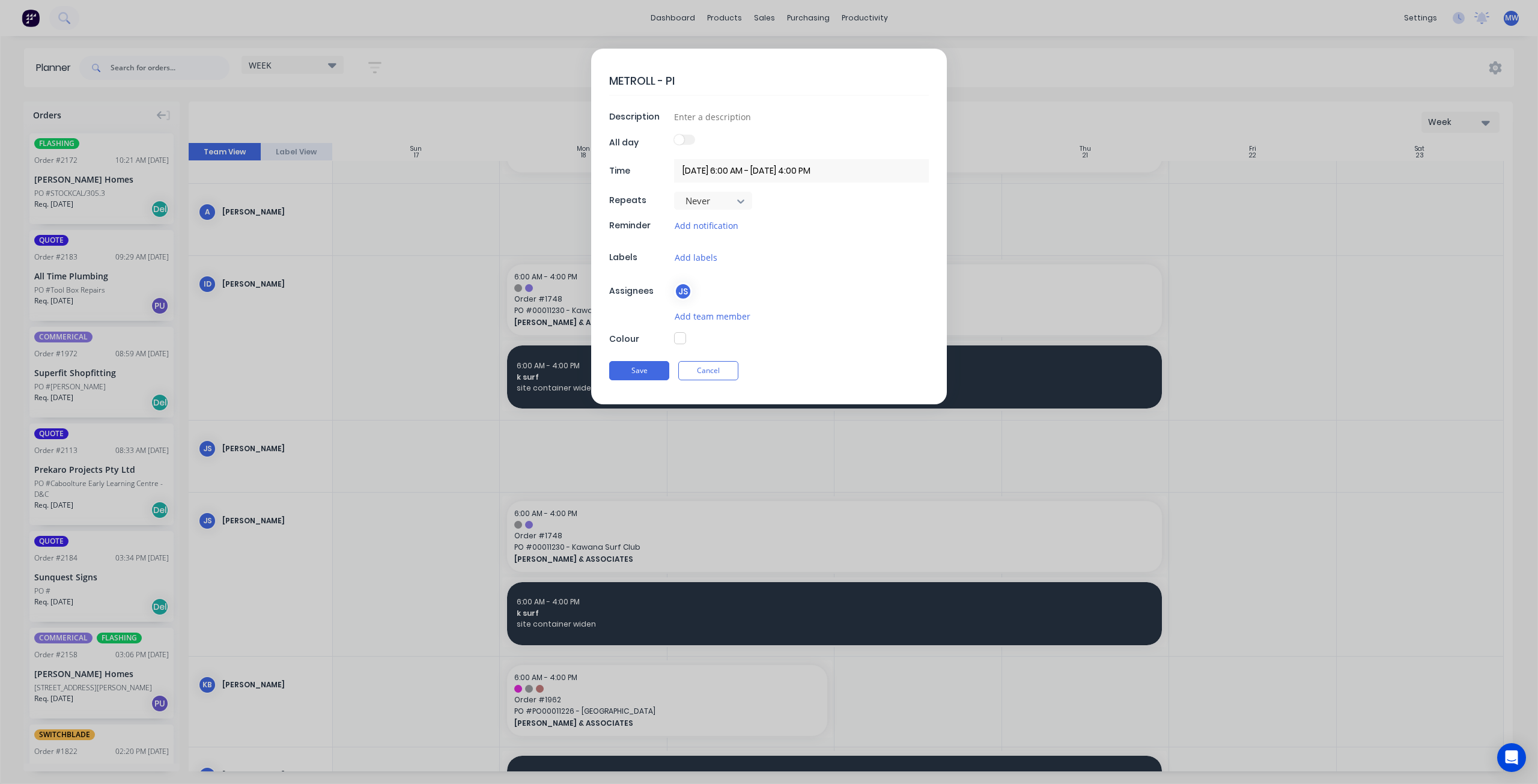
type textarea "METROLL - PIC"
type textarea "x"
type textarea "METROLL - PICK"
type textarea "x"
type textarea "METROLL - PICKU"
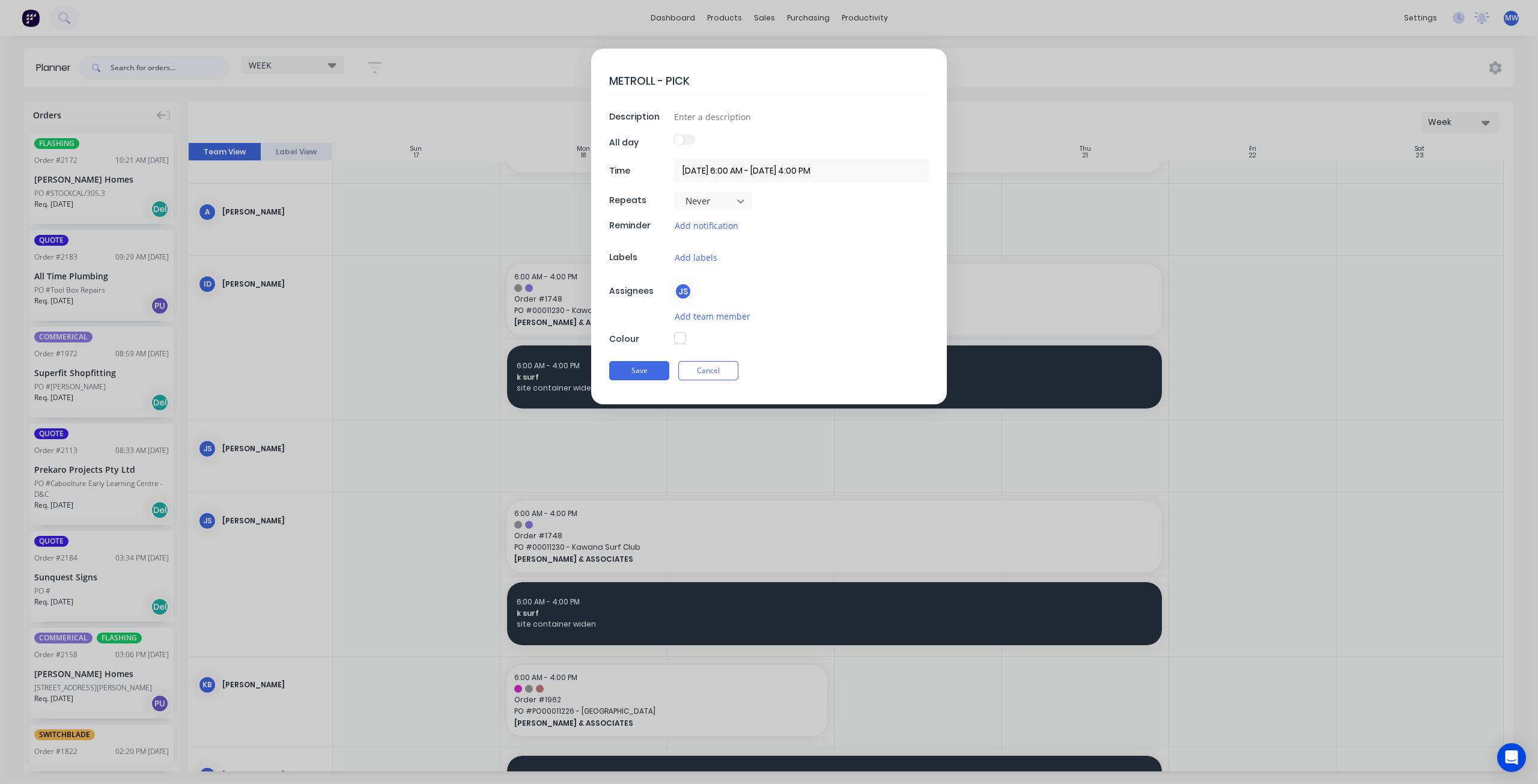
type textarea "x"
type textarea "METROLL - PICKUP"
type textarea "x"
type textarea "METROLL - PICKUP"
type textarea "x"
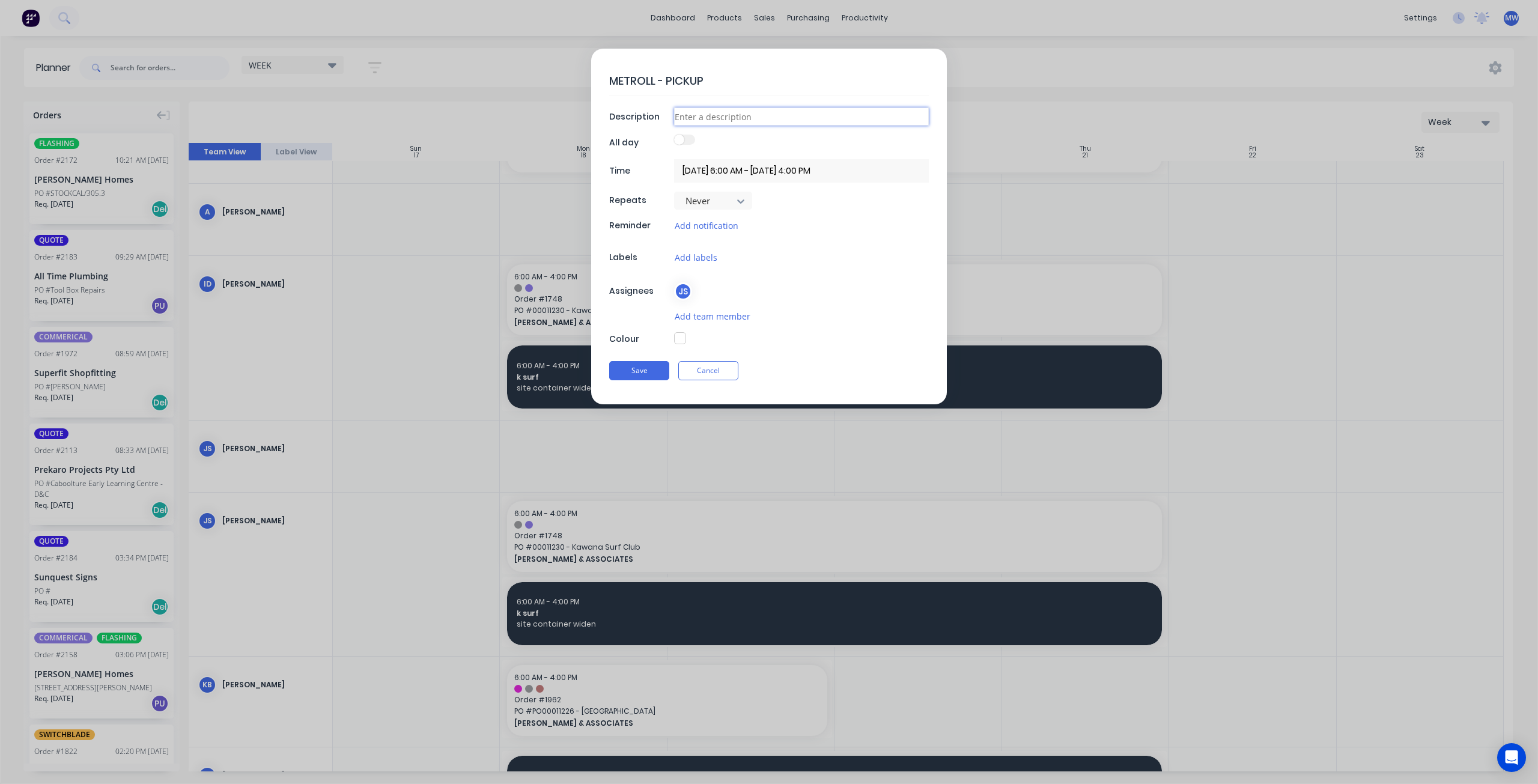
click at [703, 117] on input at bounding box center [801, 116] width 255 height 18
type input "PICK UP"
click at [658, 365] on button "Save" at bounding box center [639, 370] width 60 height 19
type textarea "x"
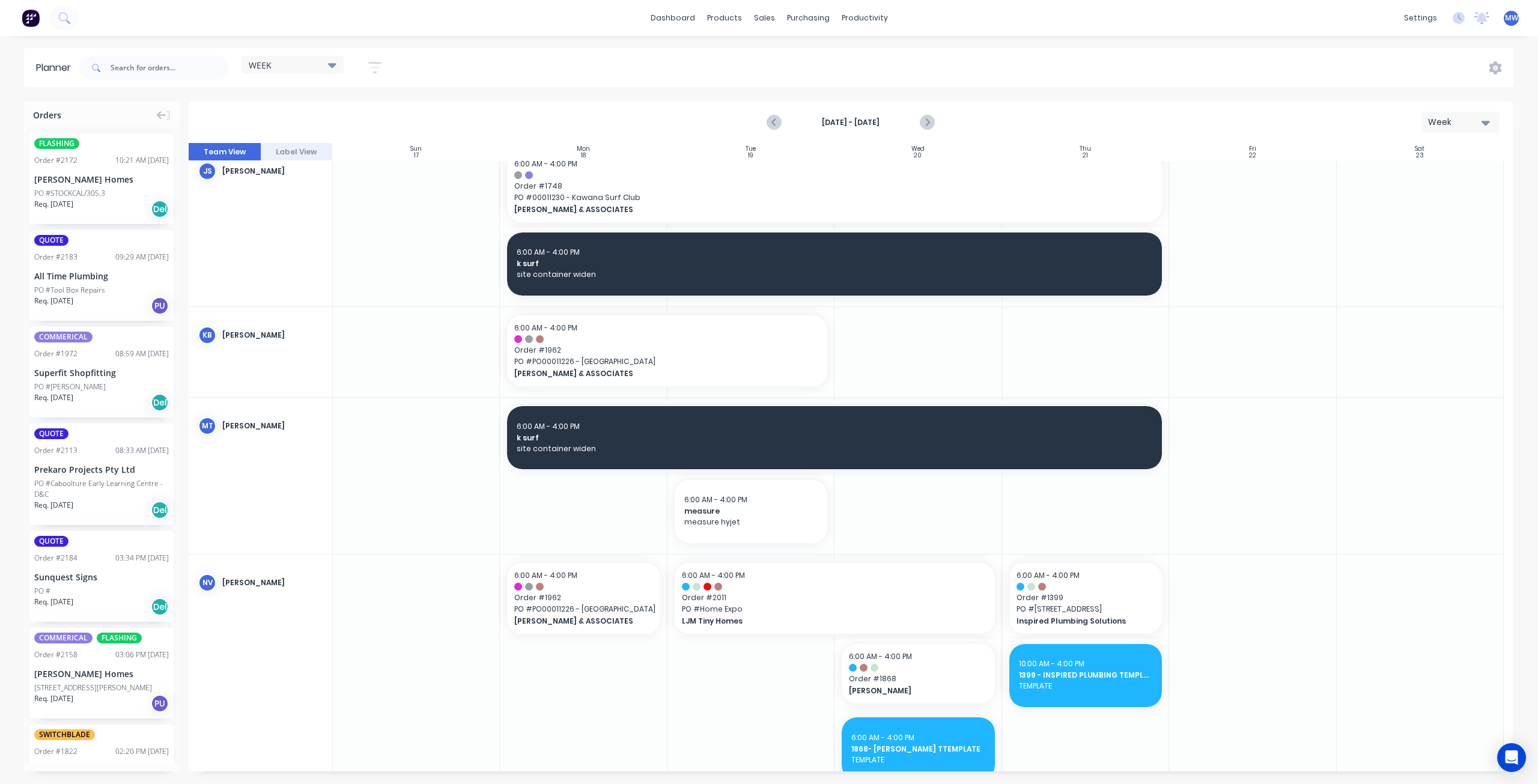
scroll to position [660, 0]
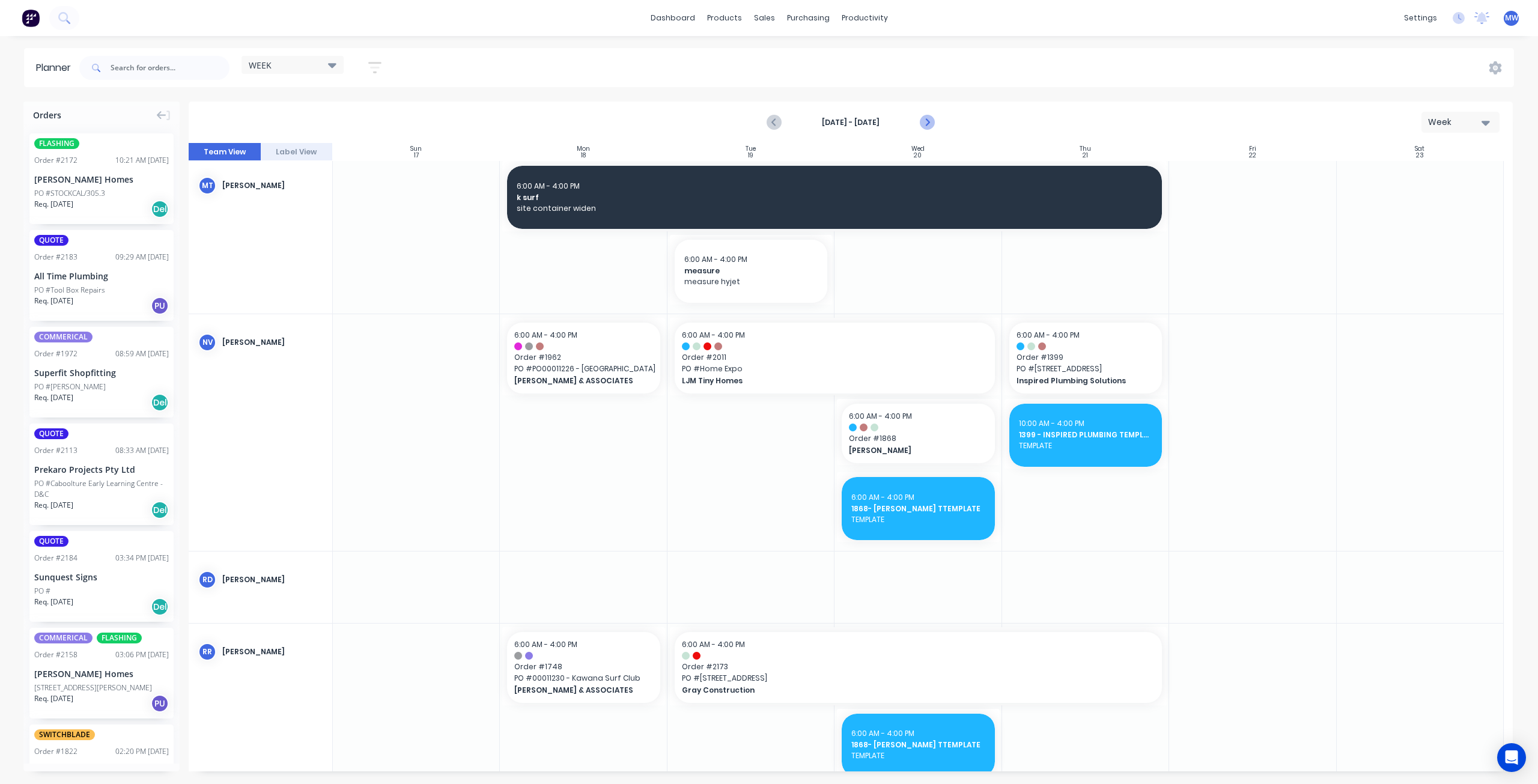
click at [929, 118] on icon "Next page" at bounding box center [927, 122] width 14 height 14
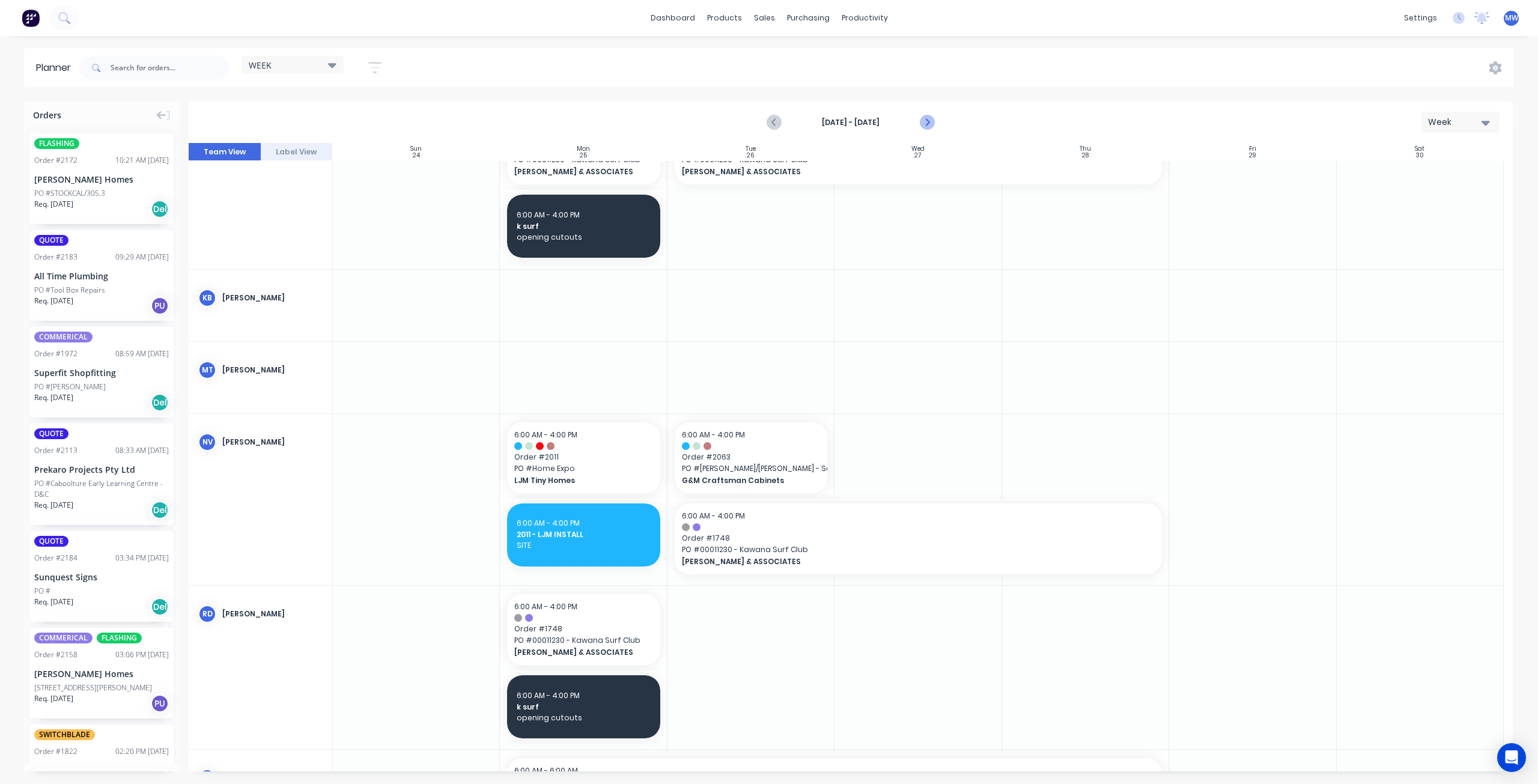
scroll to position [462, 0]
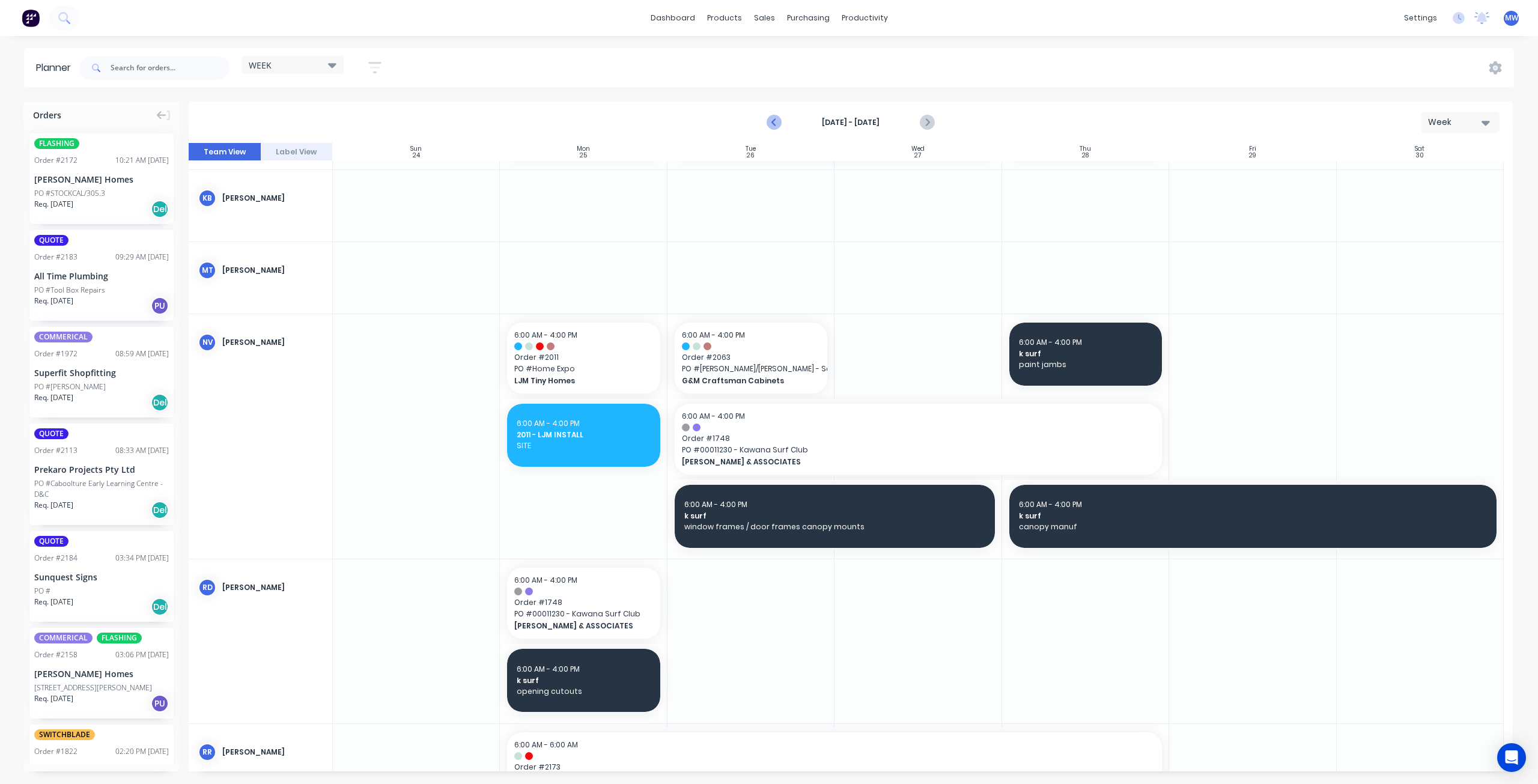
click at [772, 127] on icon "Previous page" at bounding box center [775, 122] width 14 height 14
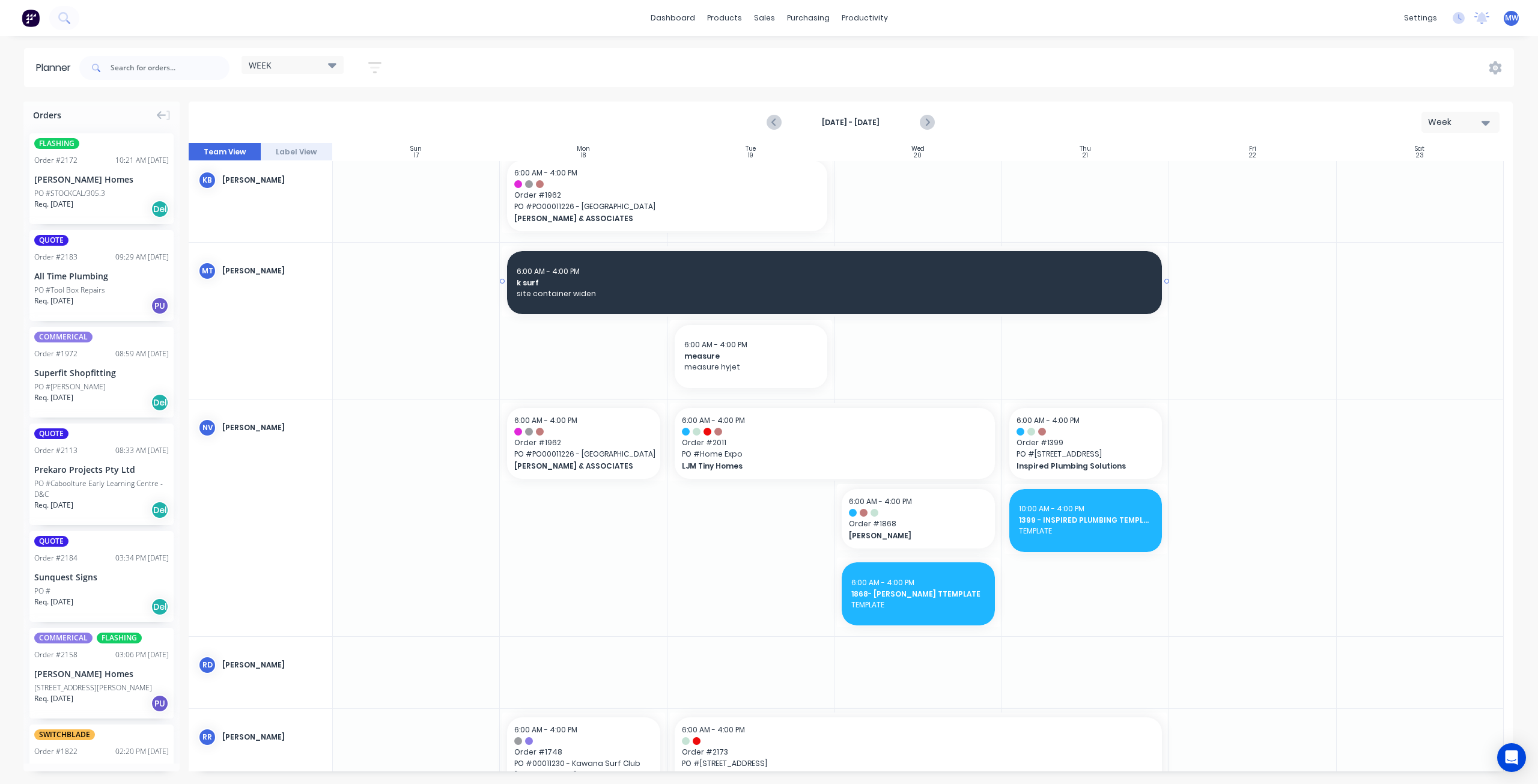
scroll to position [635, 0]
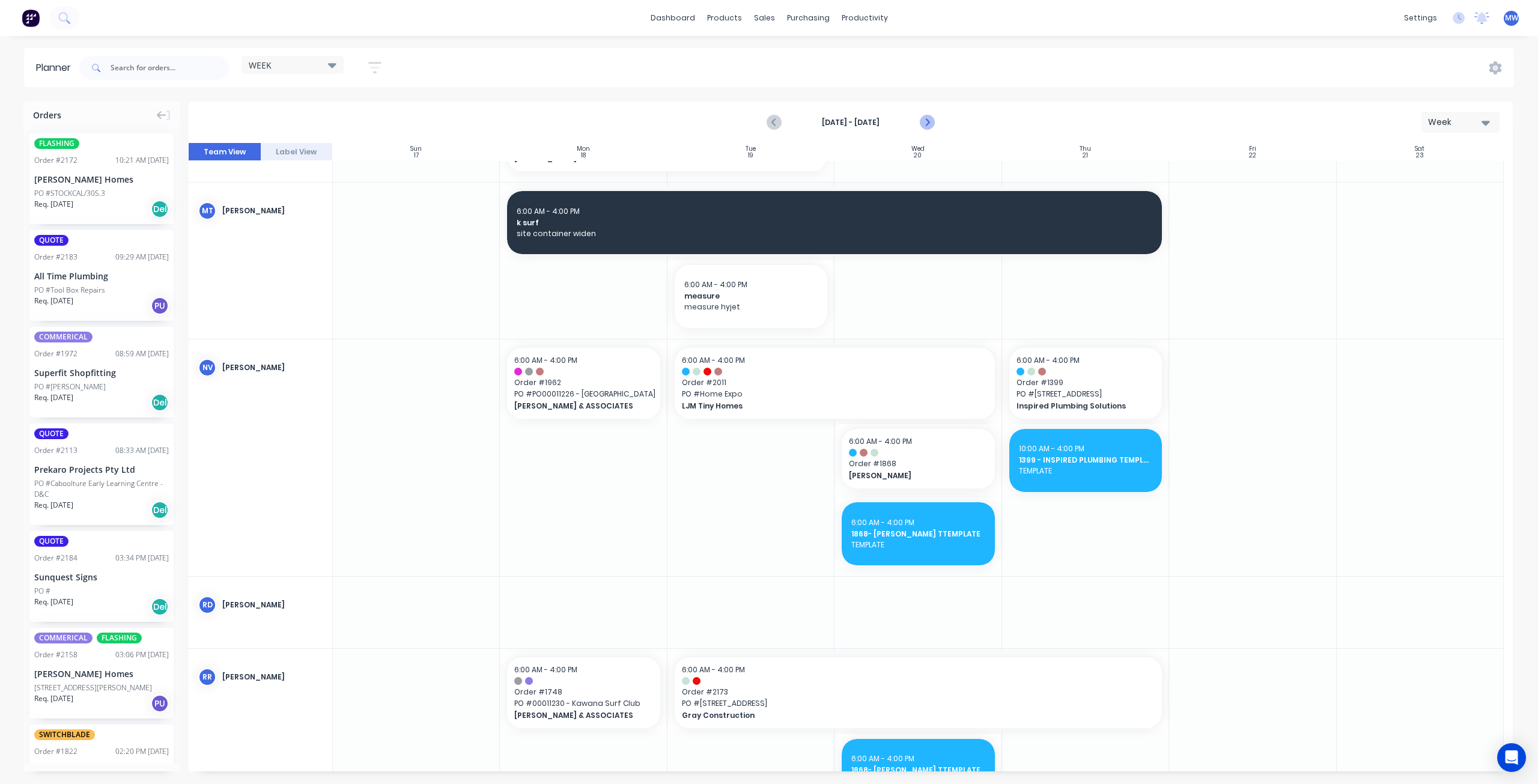
click at [925, 123] on icon "Next page" at bounding box center [927, 122] width 14 height 14
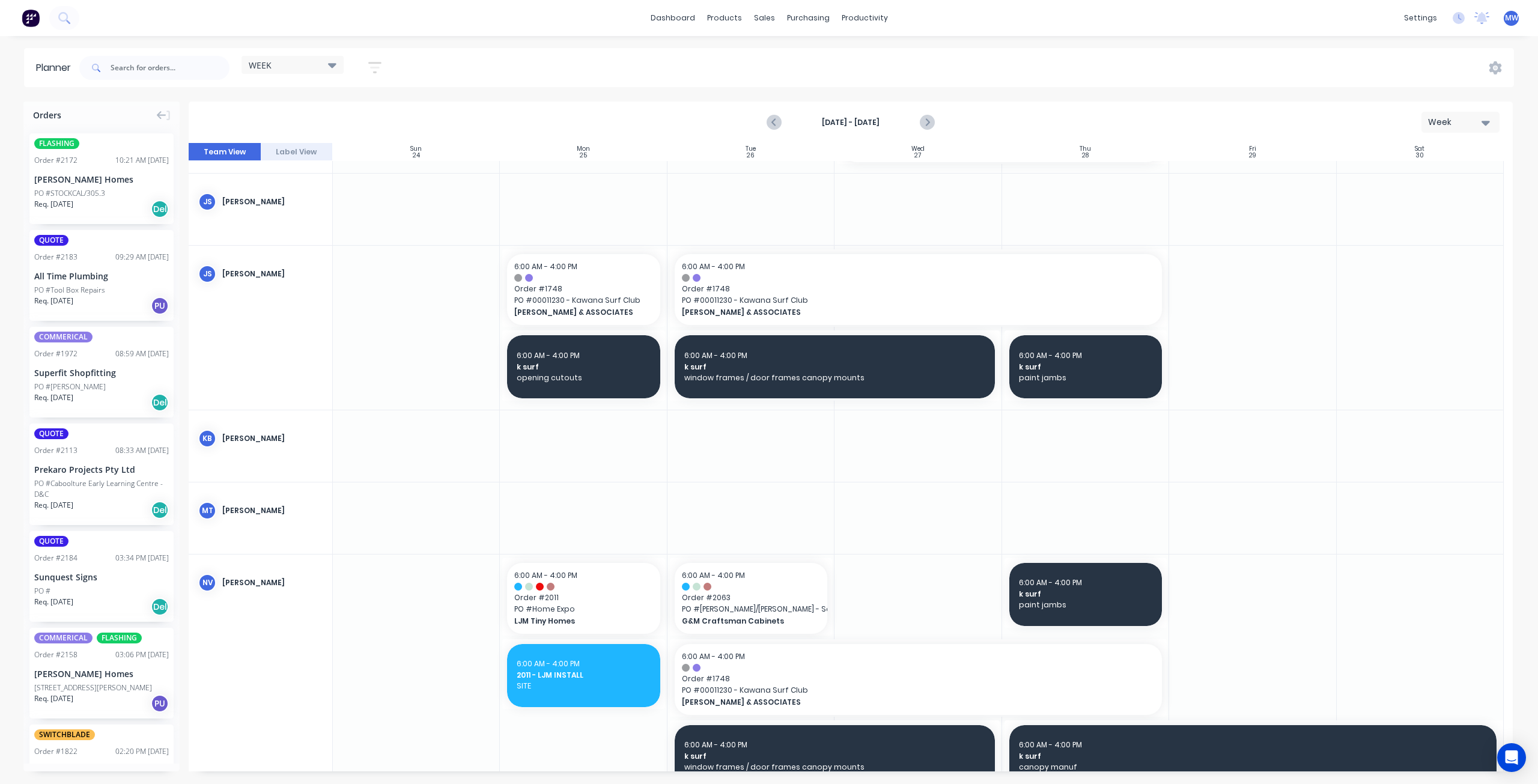
scroll to position [162, 0]
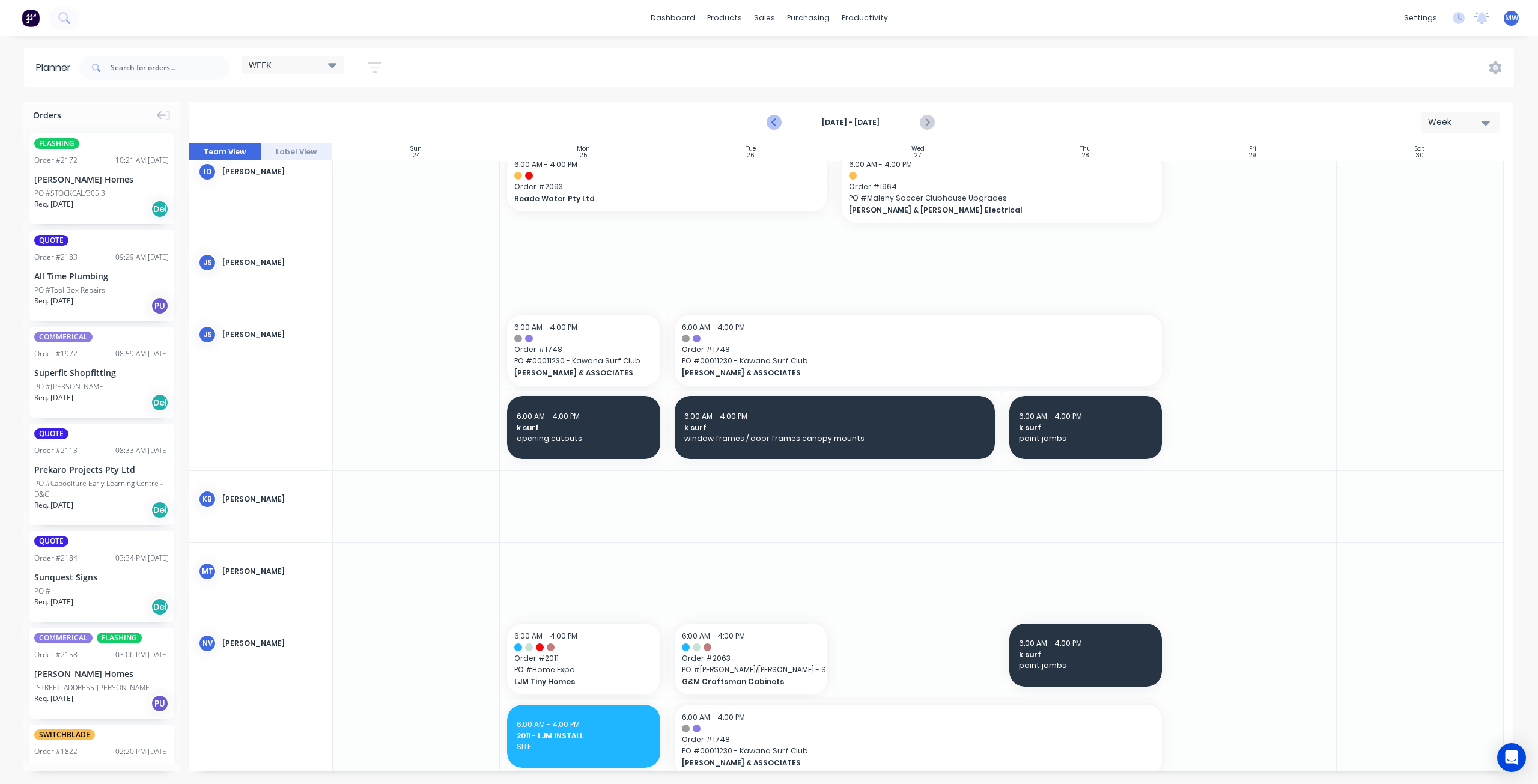
click at [777, 119] on icon "Previous page" at bounding box center [775, 122] width 14 height 14
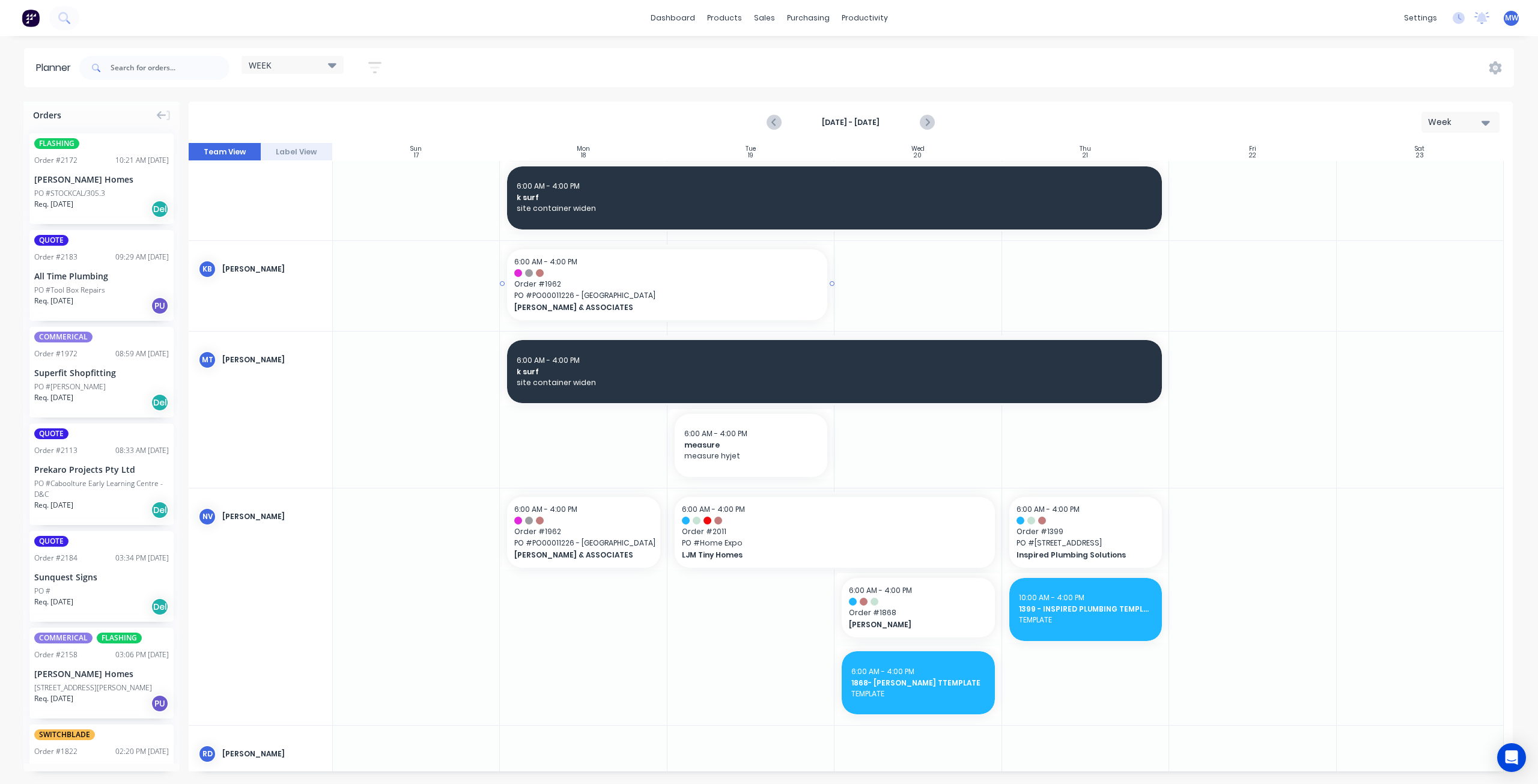
scroll to position [606, 0]
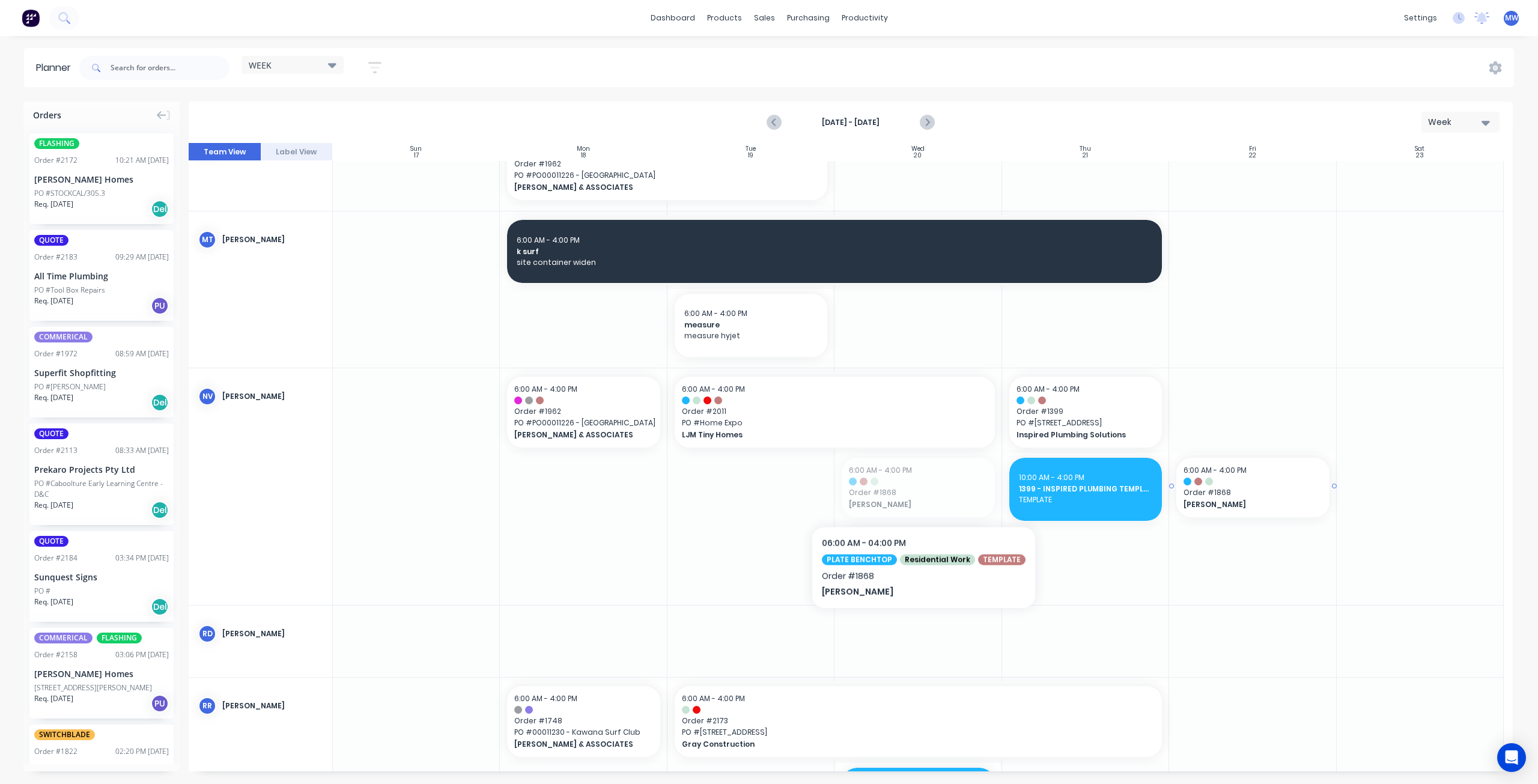
drag, startPoint x: 899, startPoint y: 495, endPoint x: 1261, endPoint y: 461, distance: 363.6
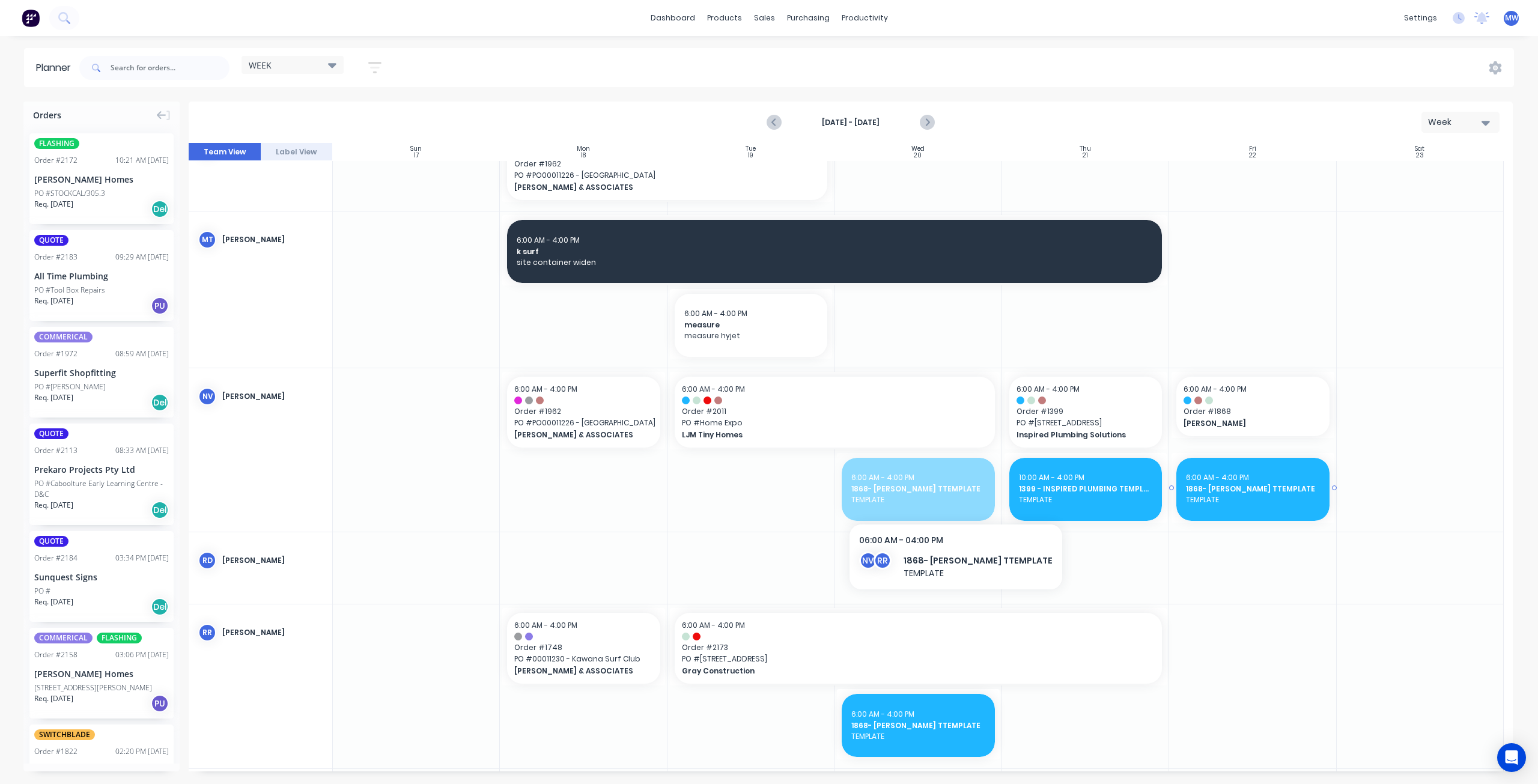
drag, startPoint x: 927, startPoint y: 497, endPoint x: 945, endPoint y: 497, distance: 18.0
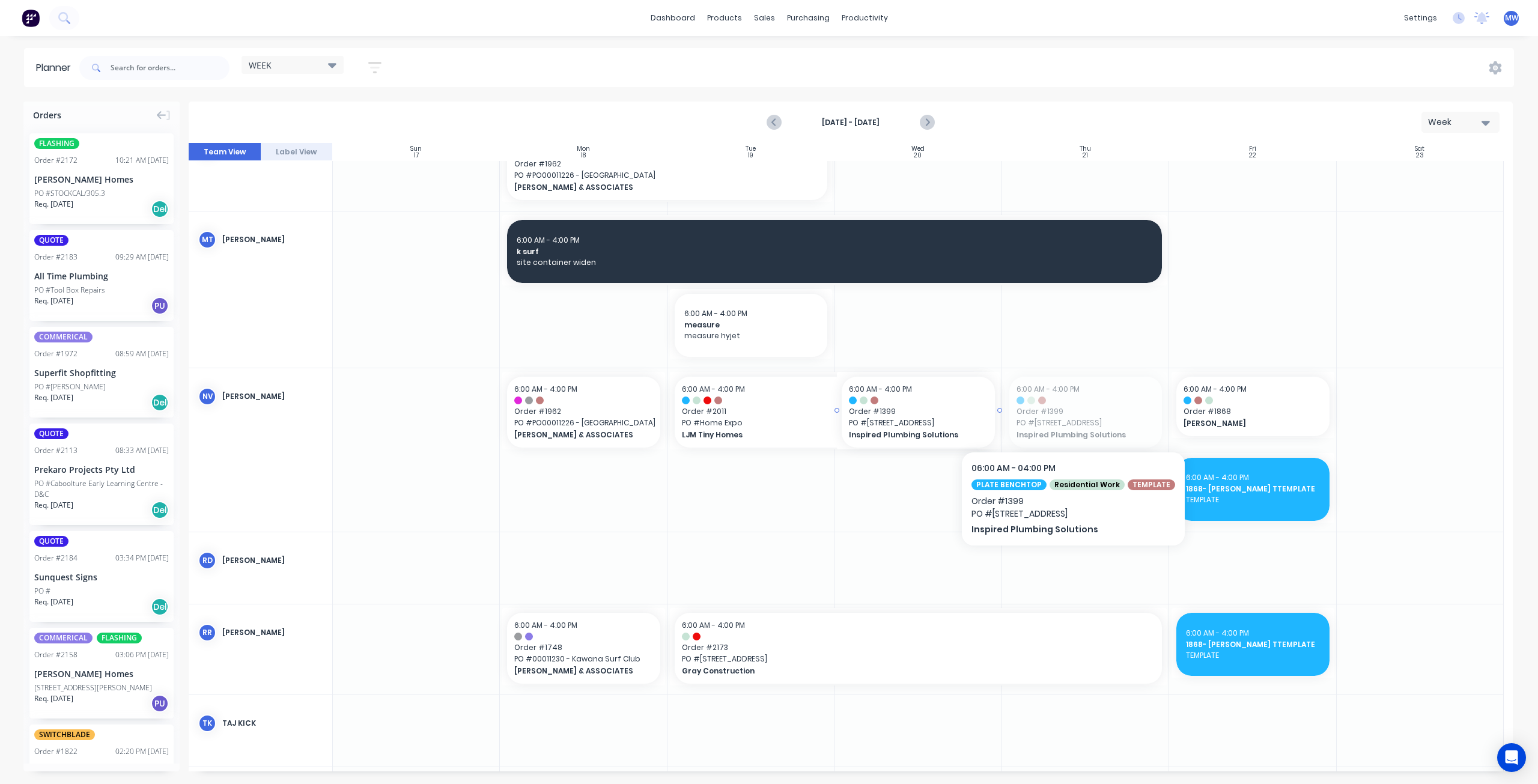
drag, startPoint x: 1079, startPoint y: 415, endPoint x: 907, endPoint y: 420, distance: 172.1
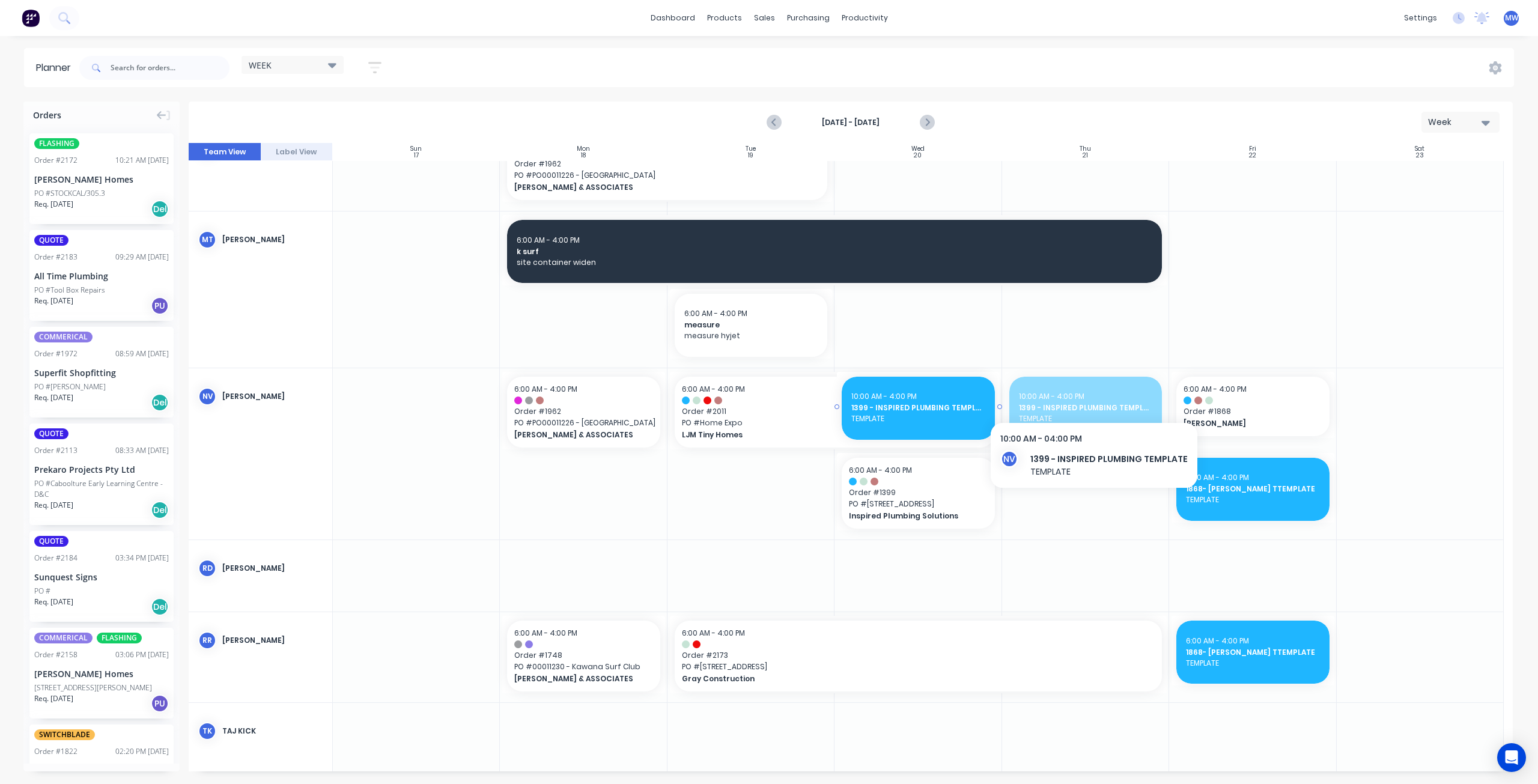
drag, startPoint x: 1099, startPoint y: 395, endPoint x: 966, endPoint y: 406, distance: 133.5
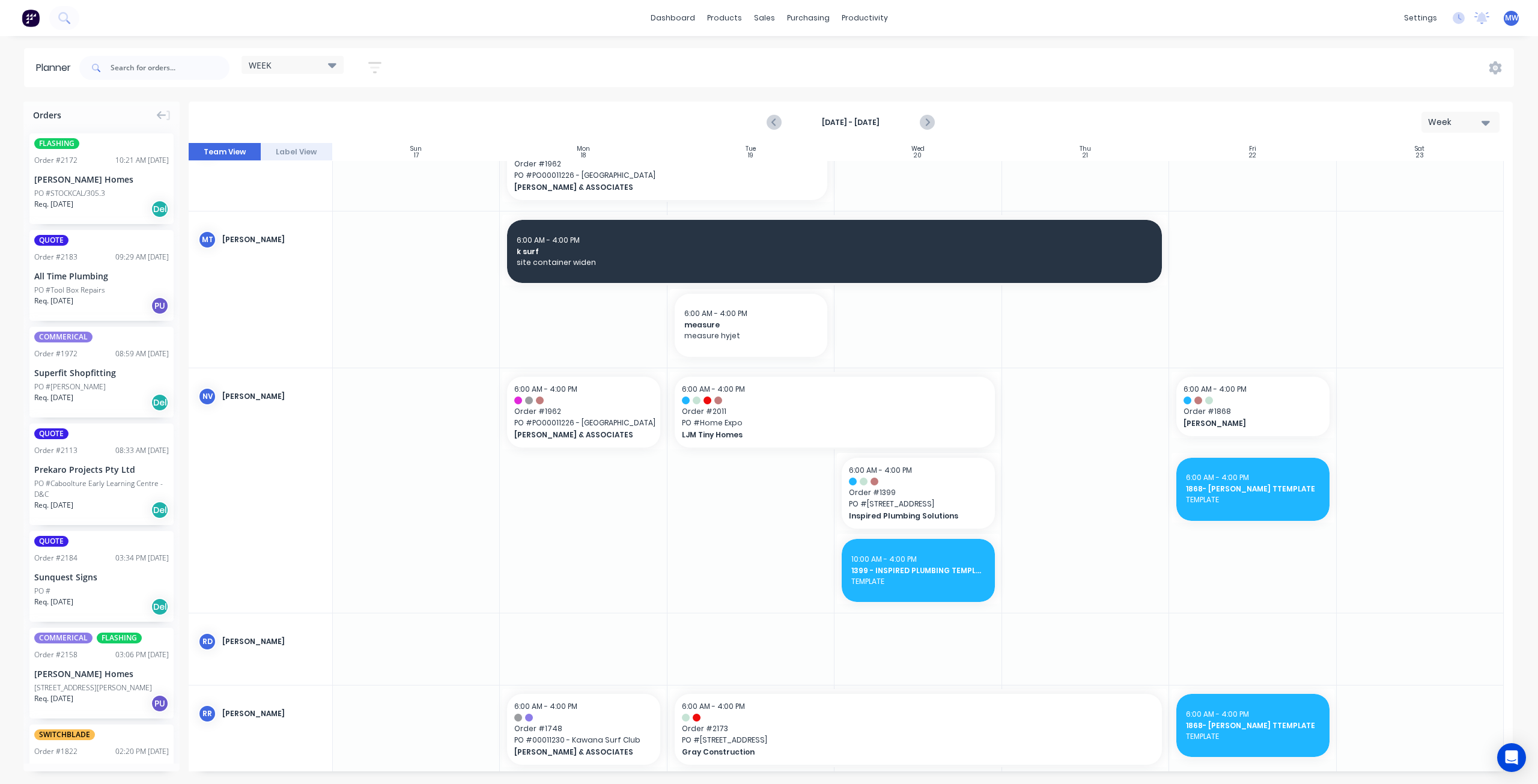
scroll to position [666, 0]
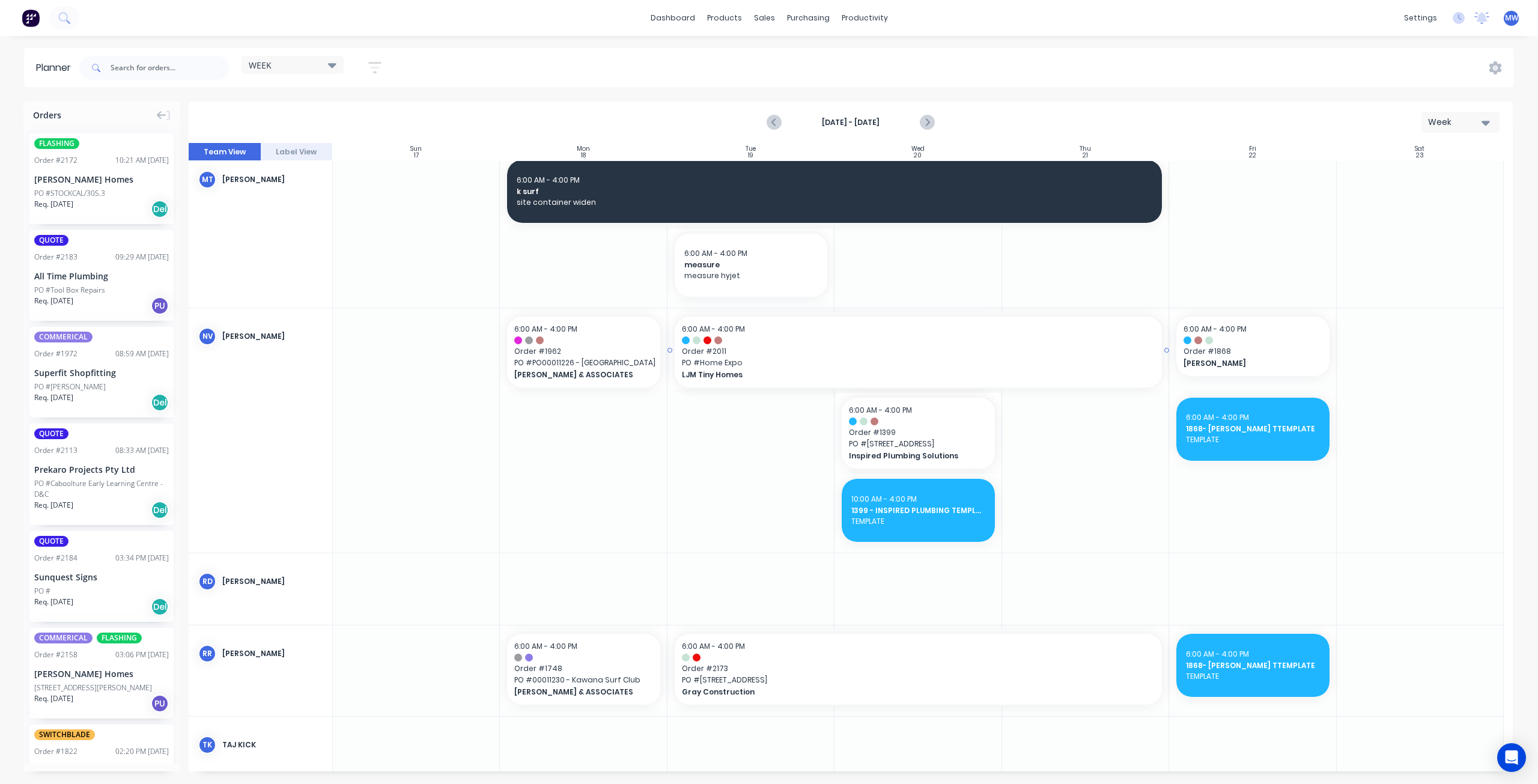
drag, startPoint x: 997, startPoint y: 352, endPoint x: 1032, endPoint y: 351, distance: 35.0
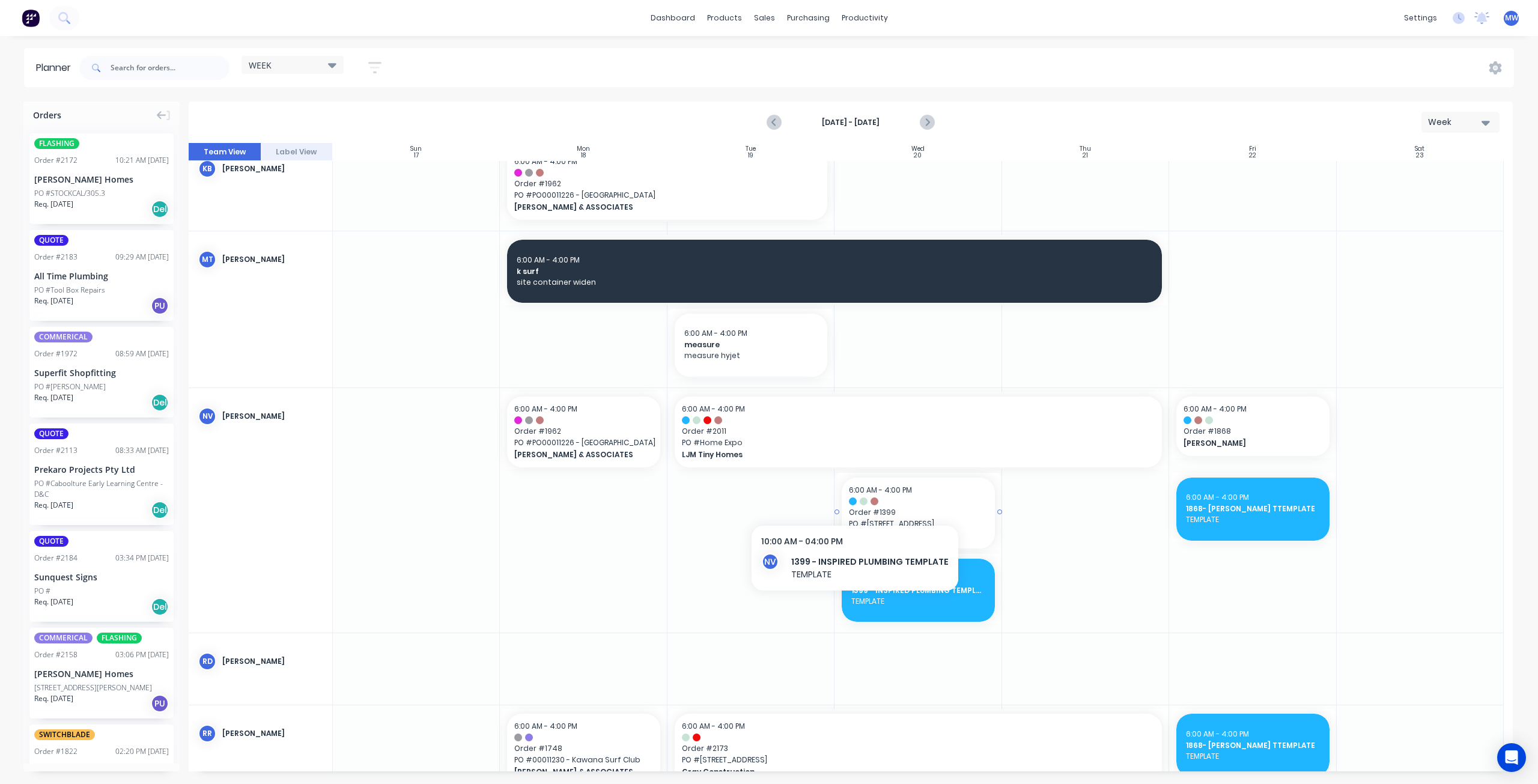
scroll to position [546, 0]
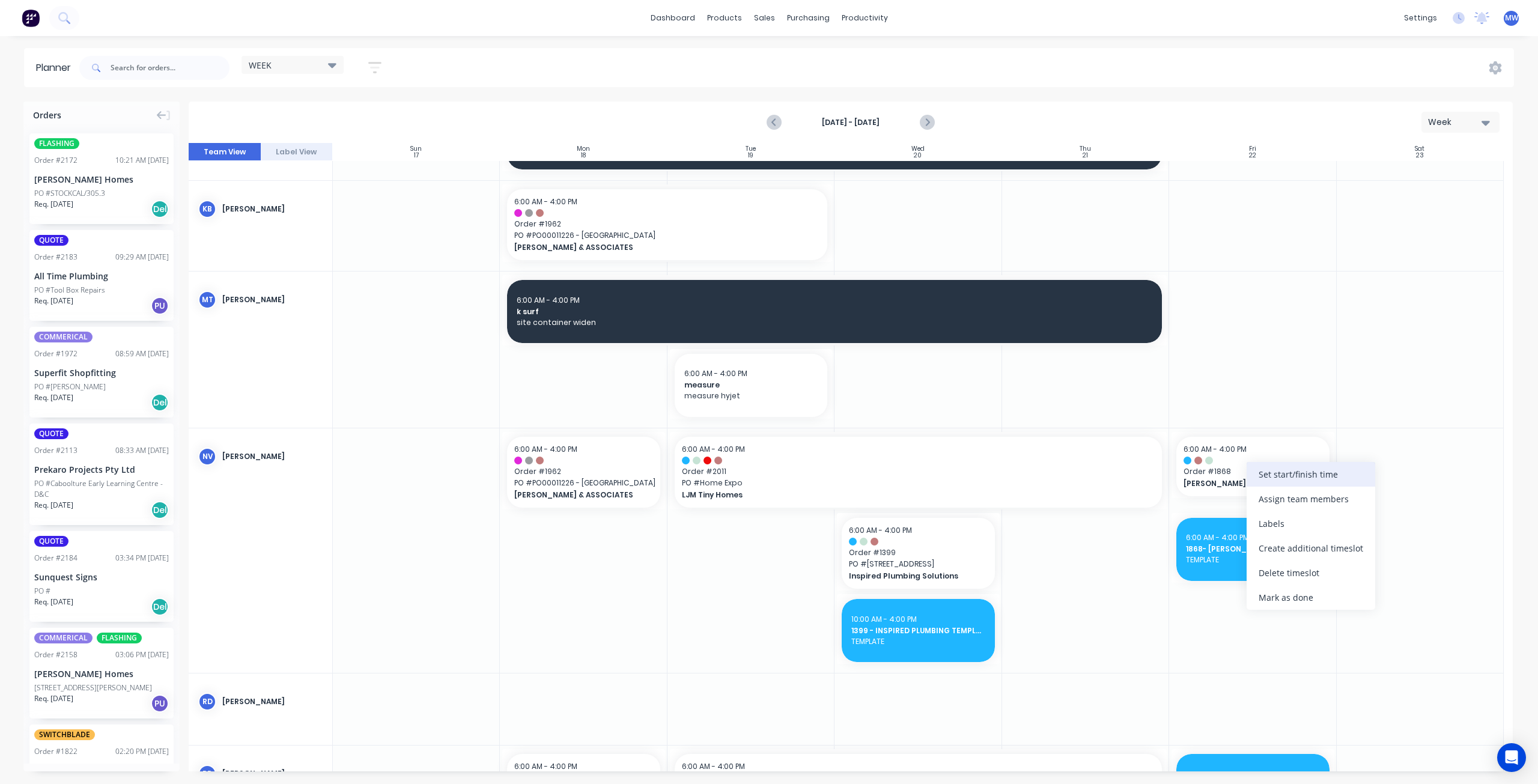
click at [1279, 475] on div "Set start/finish time" at bounding box center [1311, 473] width 129 height 25
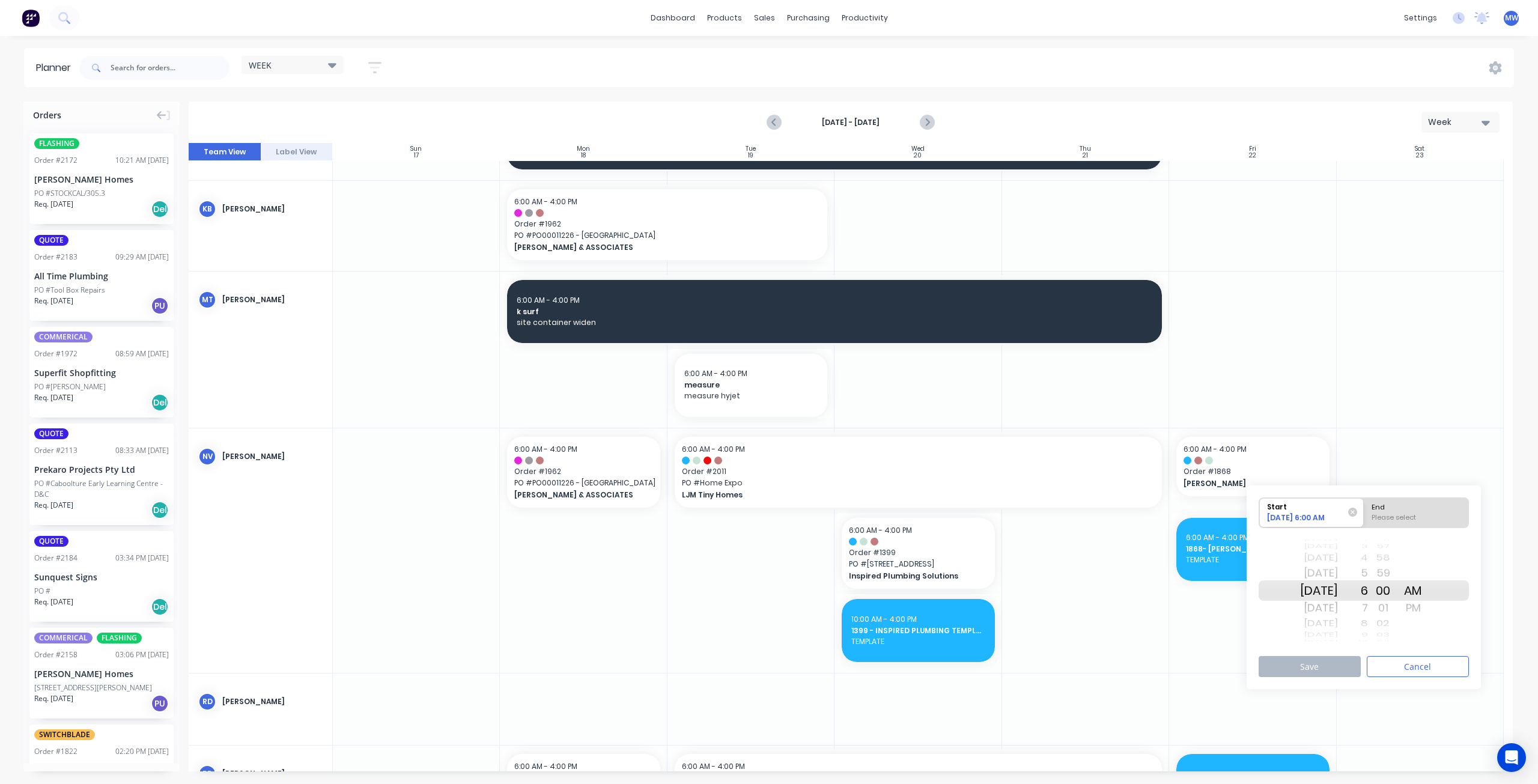
click at [1325, 575] on div "Mon Aug 25" at bounding box center [1319, 572] width 38 height 19
click at [1445, 512] on div "Please select" at bounding box center [1416, 520] width 98 height 15
click at [1364, 512] on input "End Please select" at bounding box center [1364, 512] width 1 height 30
radio input "true"
click at [1426, 606] on div "PM" at bounding box center [1413, 607] width 30 height 19
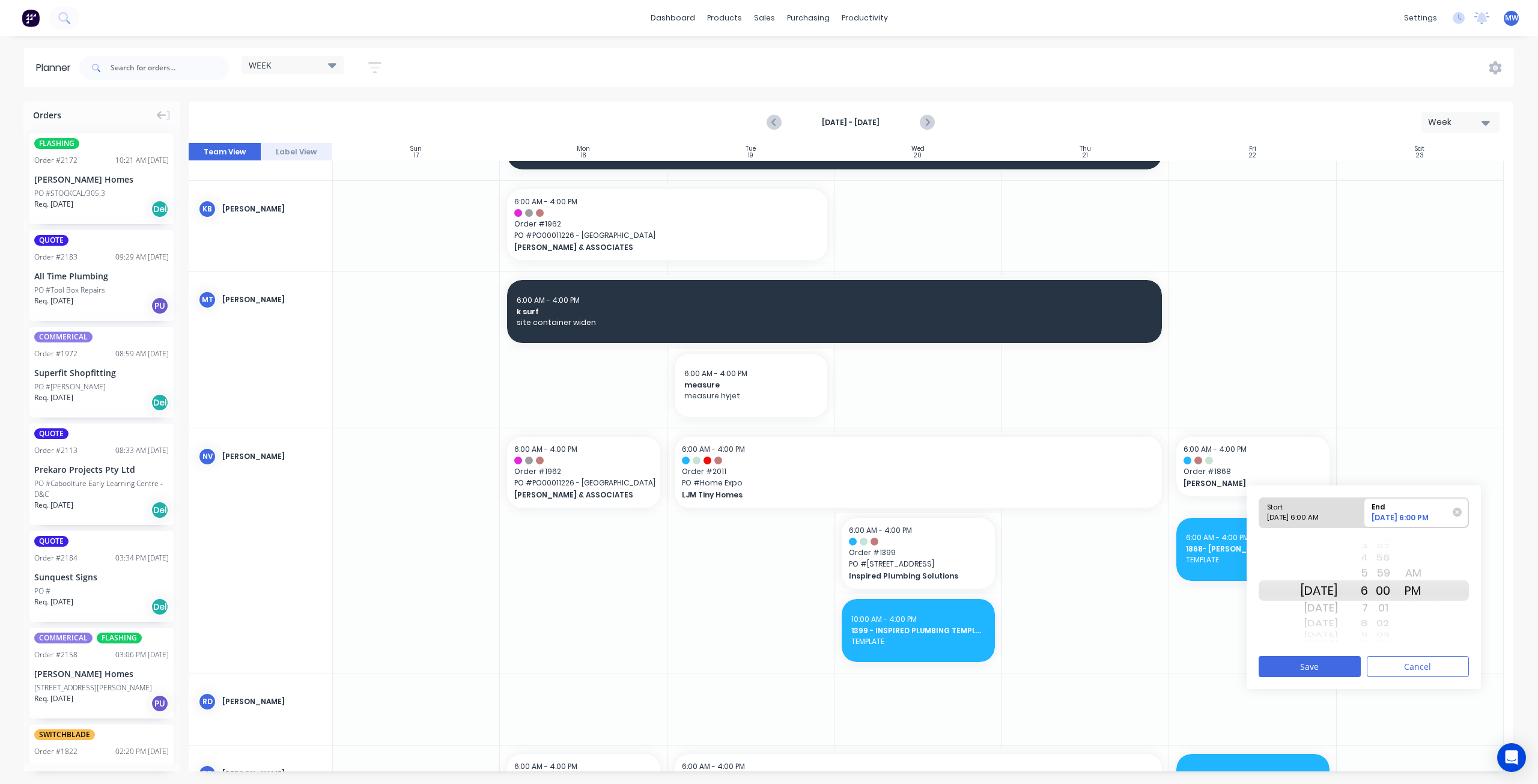
click at [1383, 559] on div "20 21 22 23 24 25 26 27 28 29 30 31 32 33 34 35 36 37 38 39 40 41 42 43 44 45 4…" at bounding box center [1382, 590] width 30 height 114
click at [1314, 667] on button "Save" at bounding box center [1309, 666] width 102 height 21
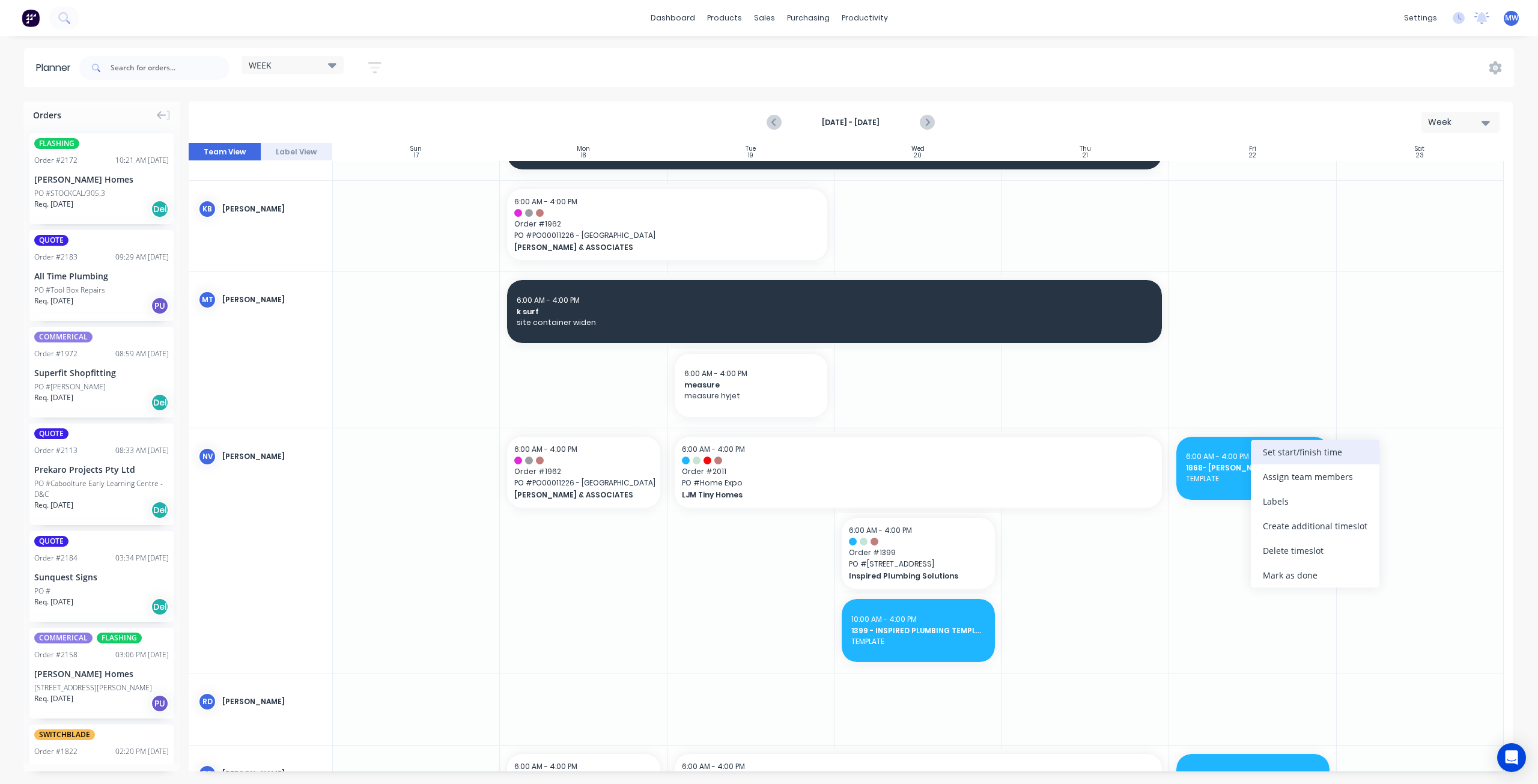
click at [1292, 455] on div "Set start/finish time" at bounding box center [1315, 451] width 129 height 25
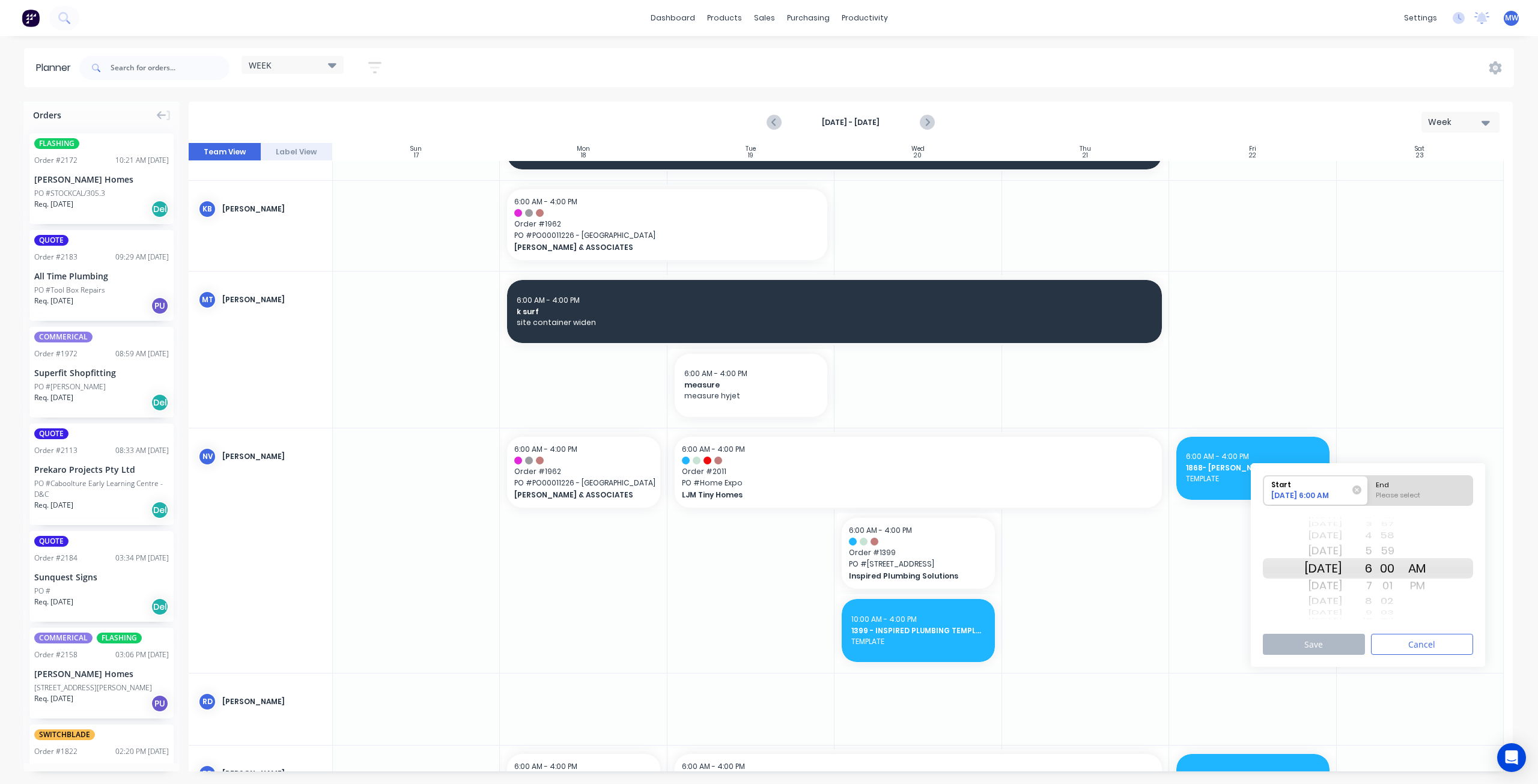
click at [1417, 641] on button "Cancel" at bounding box center [1422, 643] width 102 height 21
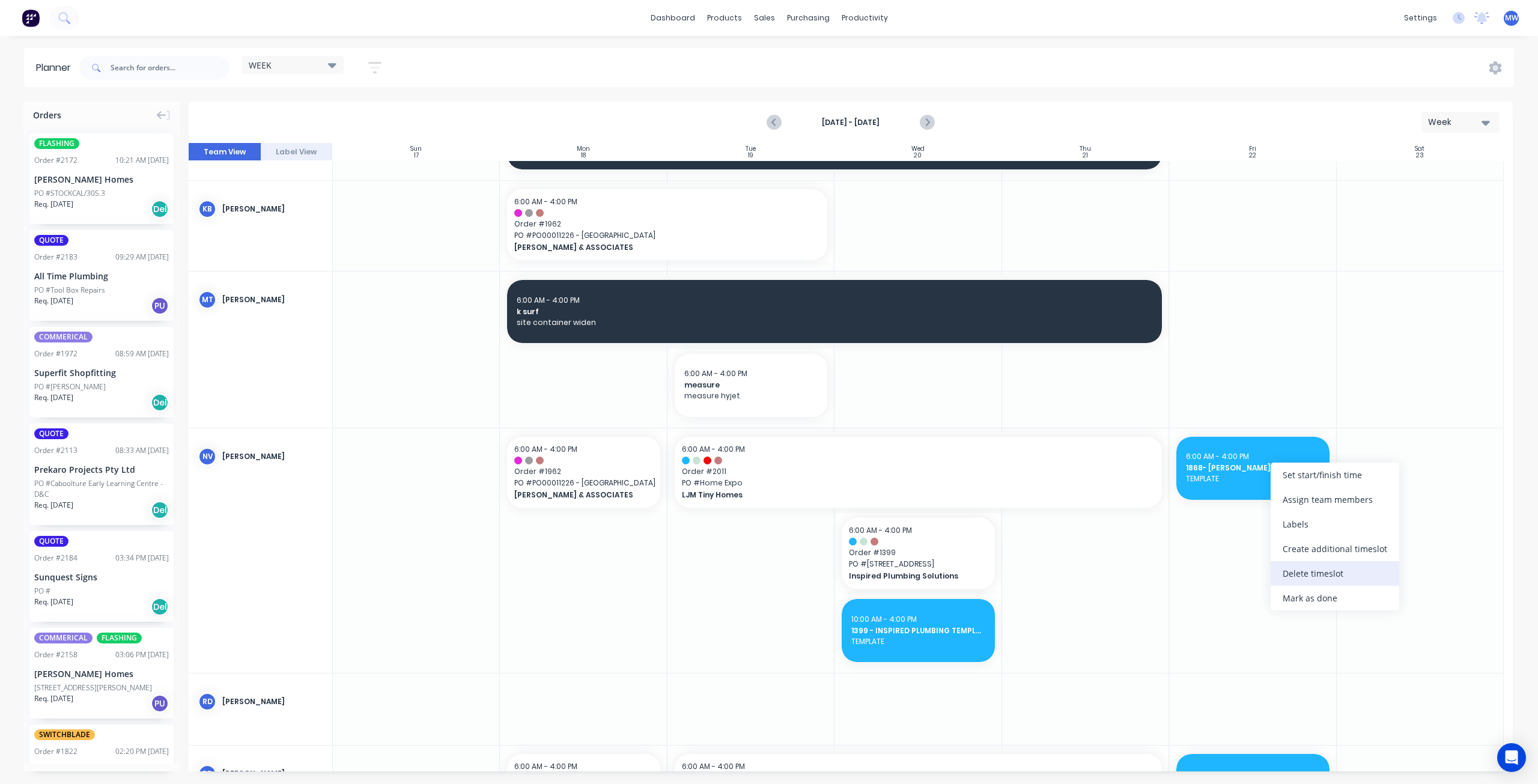
click at [1310, 566] on div "Delete timeslot" at bounding box center [1335, 573] width 129 height 25
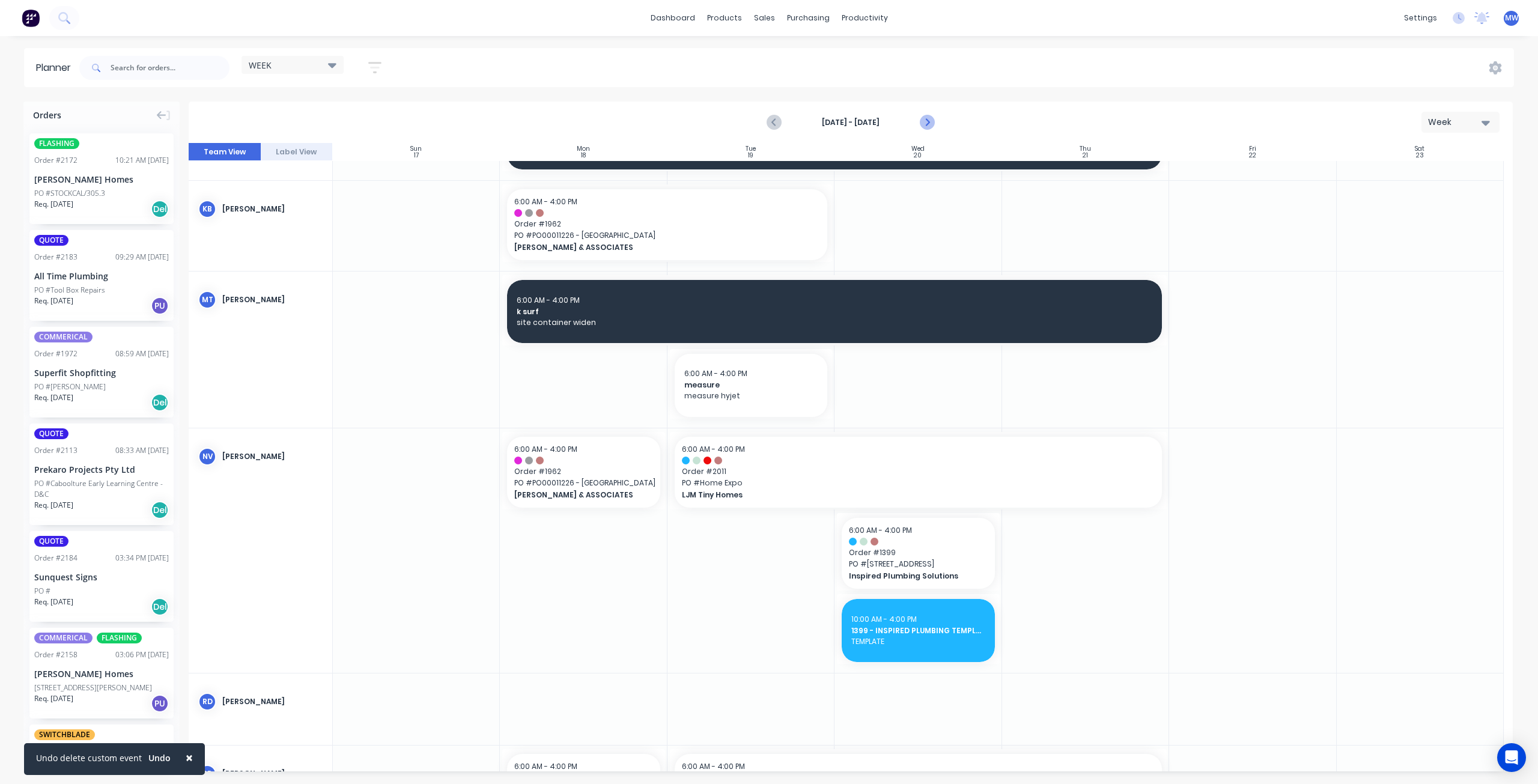
click at [931, 120] on icon "Next page" at bounding box center [927, 122] width 14 height 14
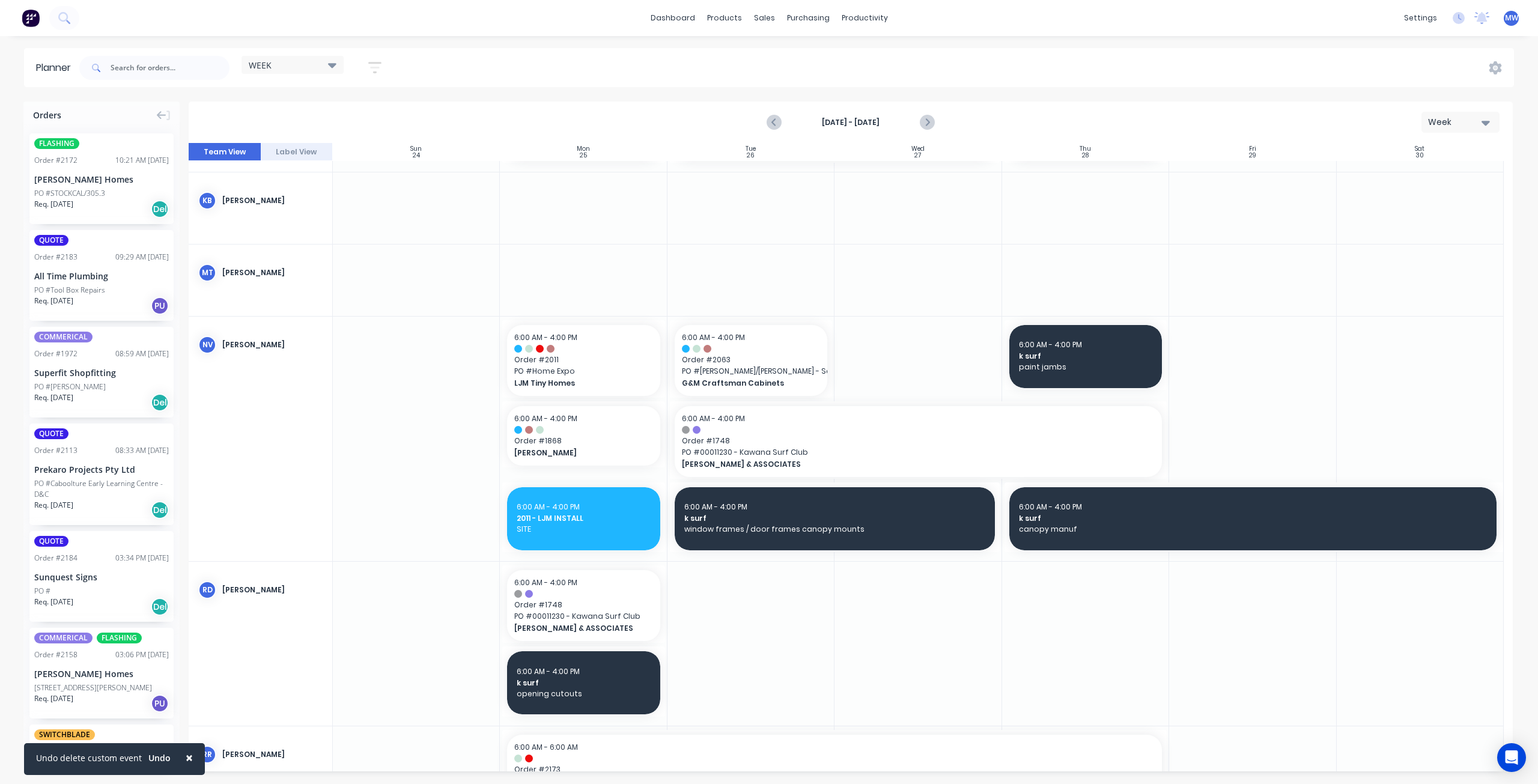
scroll to position [469, 0]
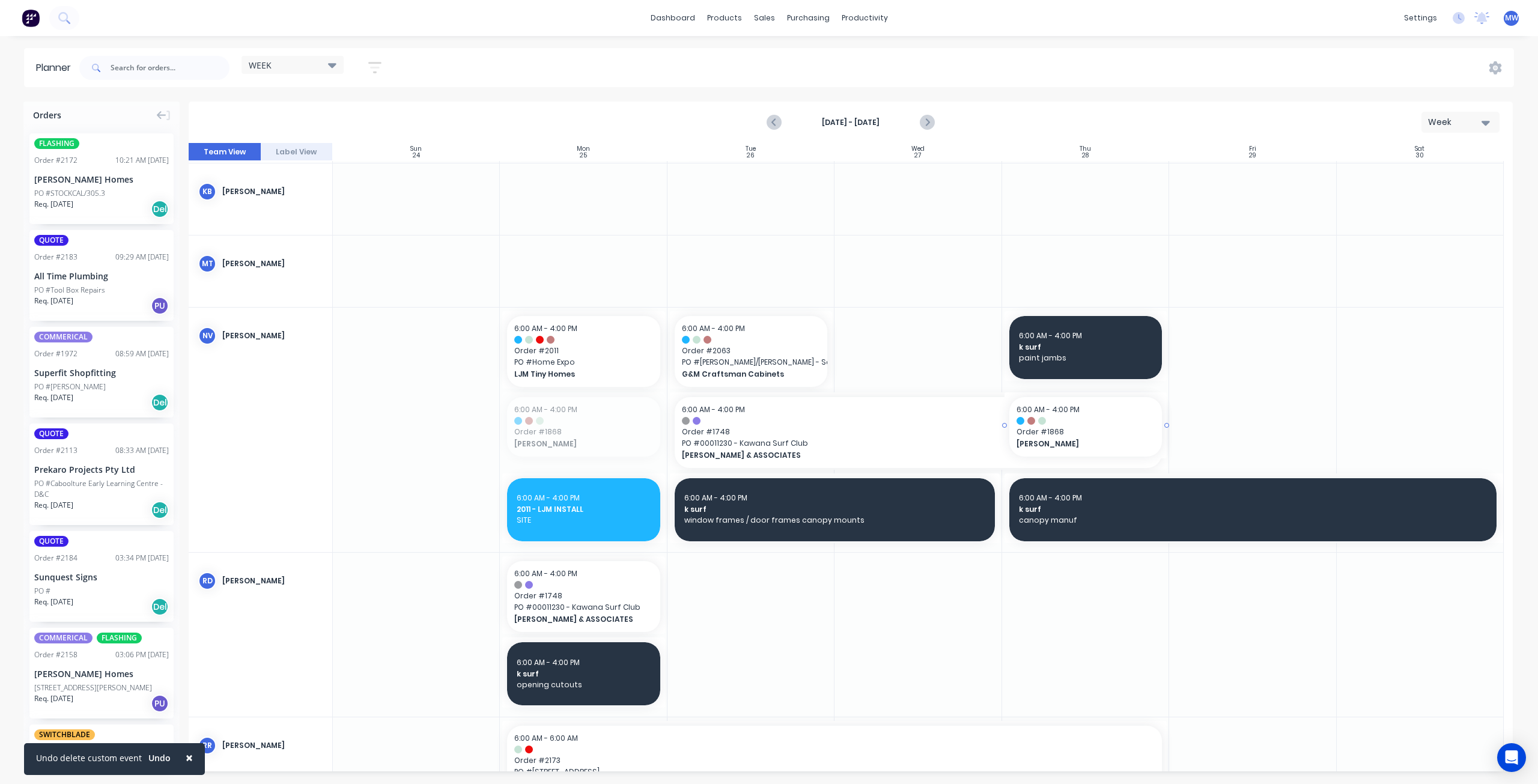
drag, startPoint x: 569, startPoint y: 433, endPoint x: 1068, endPoint y: 361, distance: 504.2
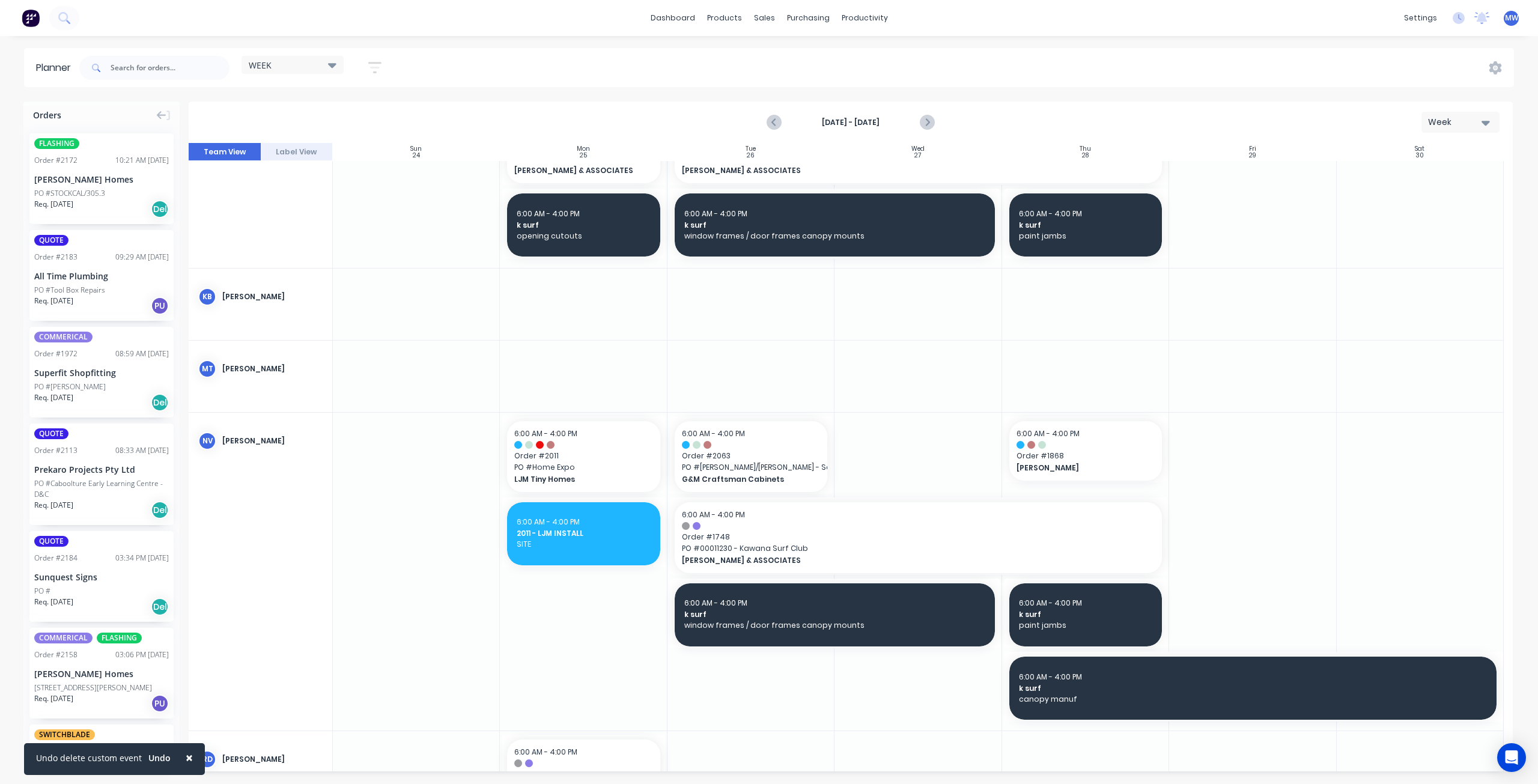
scroll to position [289, 0]
